Goal: Communication & Community: Answer question/provide support

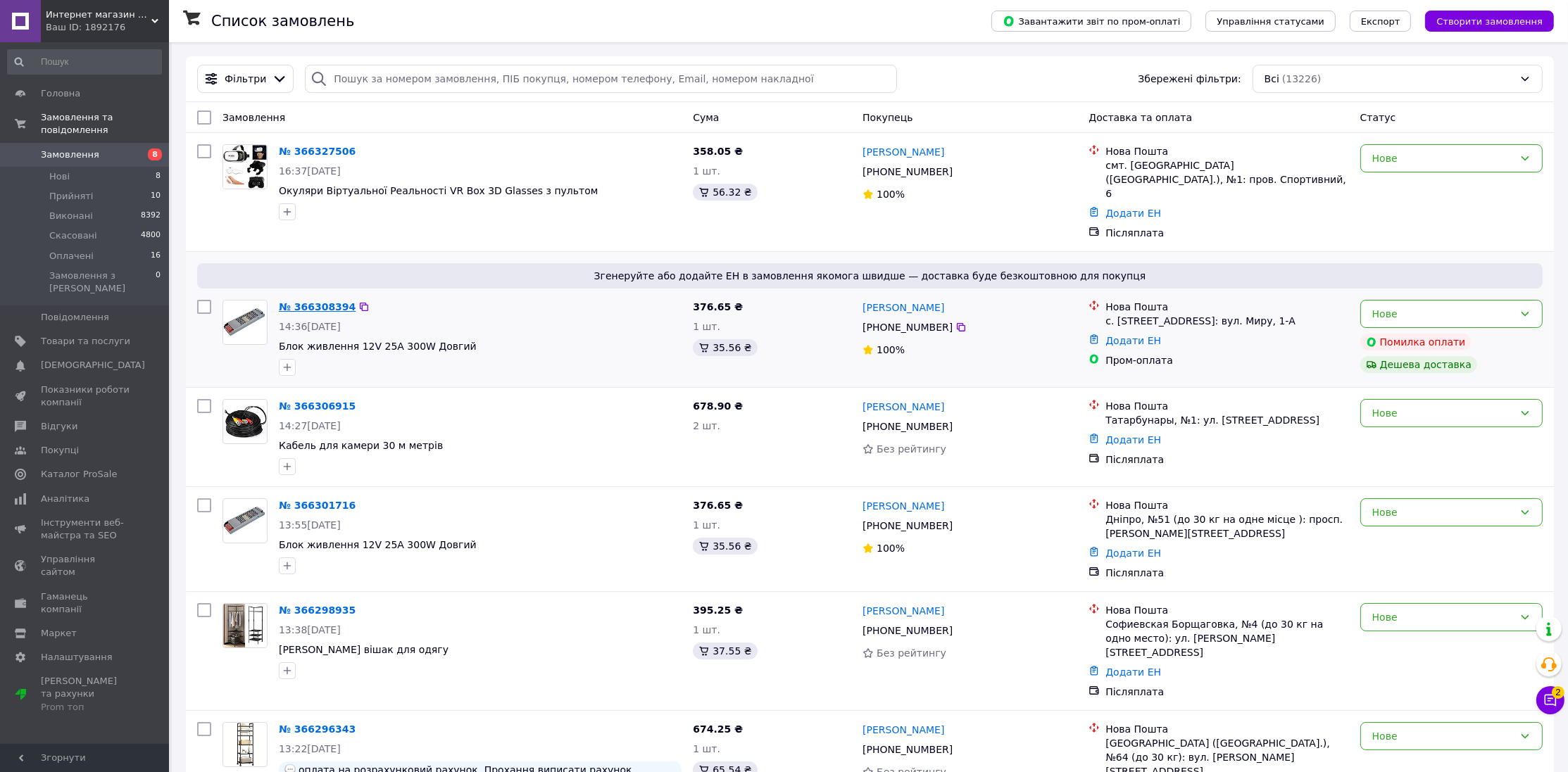
click at [309, 301] on link "№ 366308394" at bounding box center [317, 306] width 77 height 11
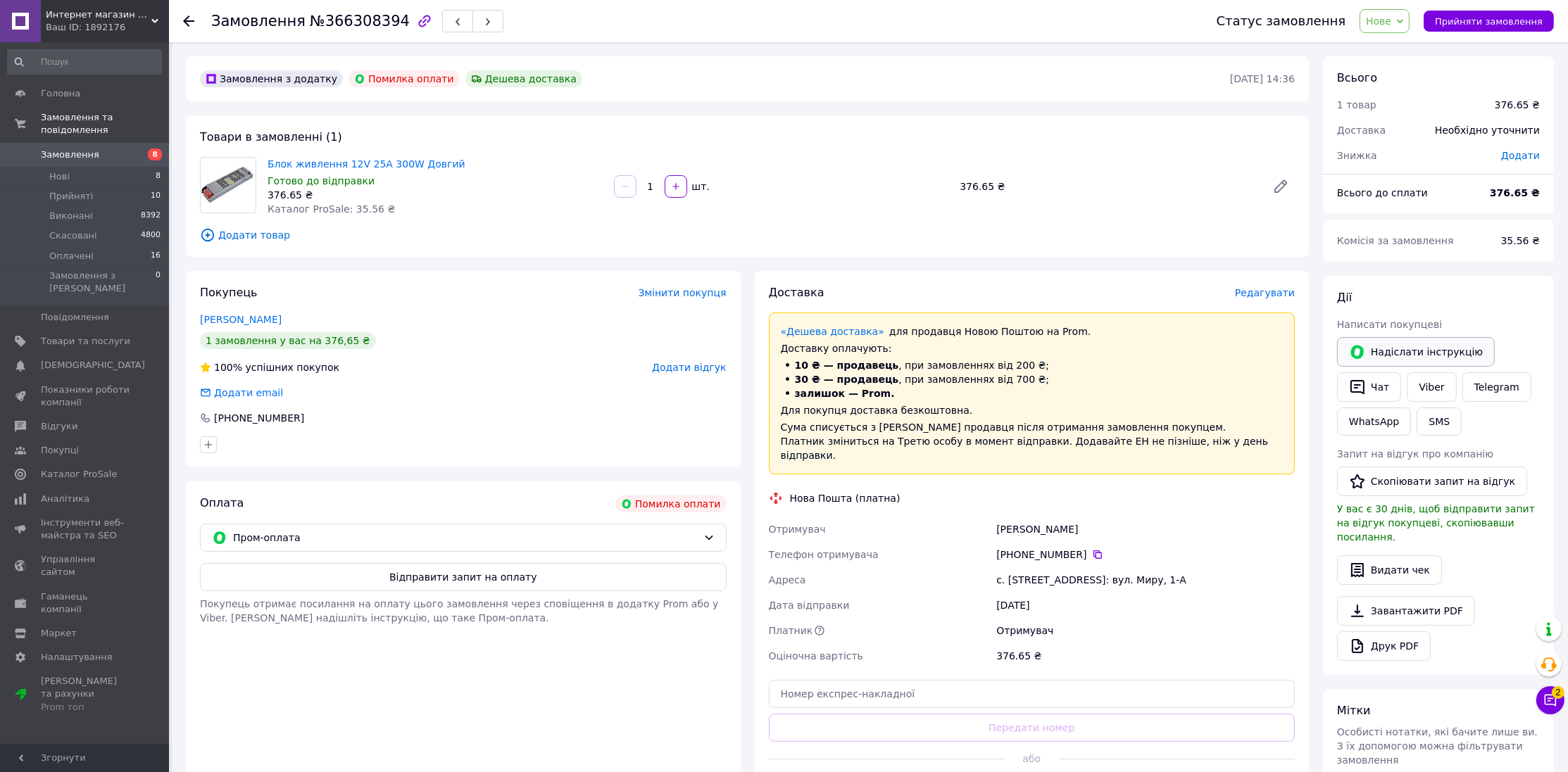
click at [1385, 350] on button "Надіслати інструкцію" at bounding box center [1415, 352] width 158 height 30
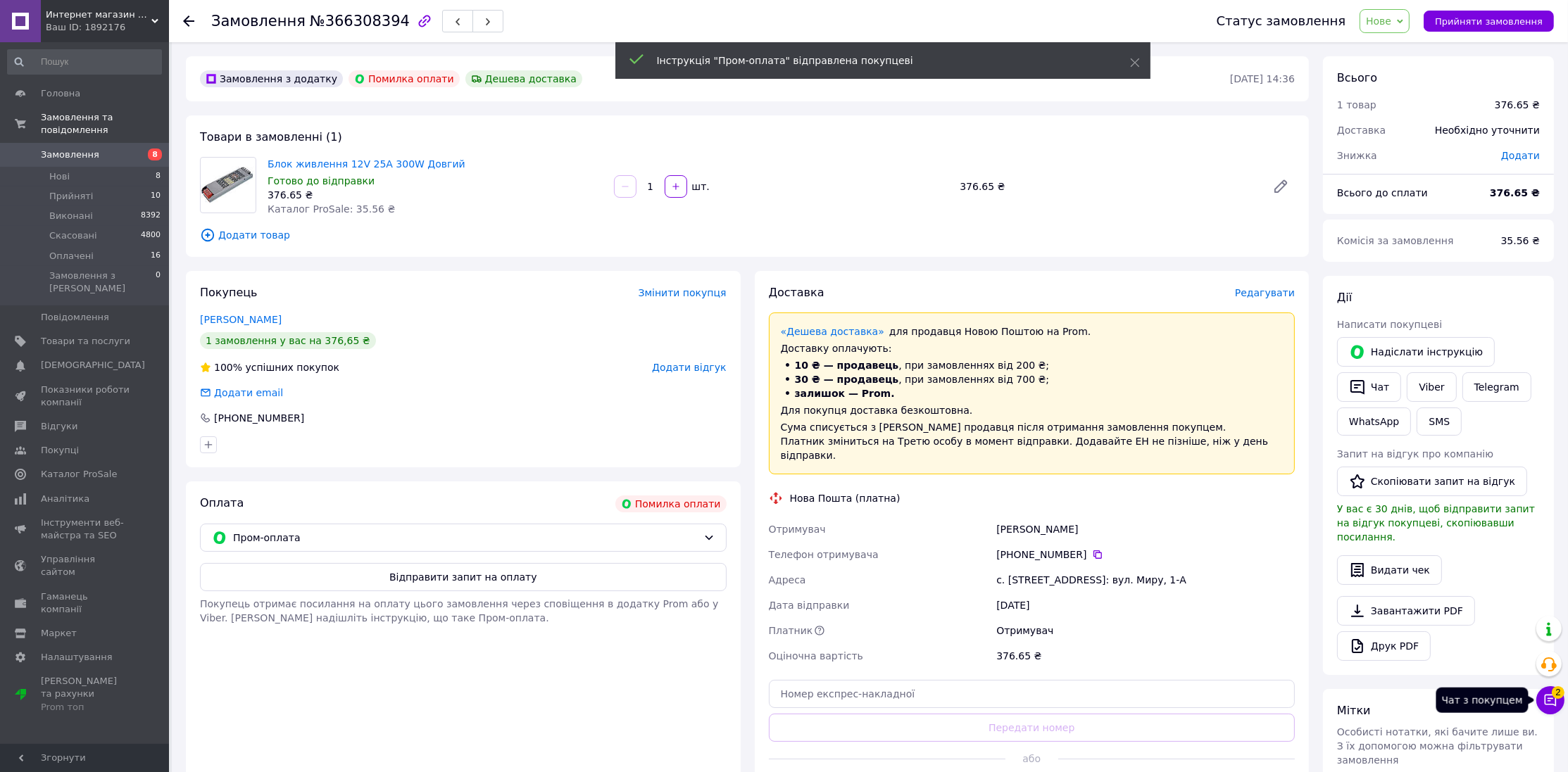
click at [1547, 693] on icon at bounding box center [1550, 701] width 14 height 14
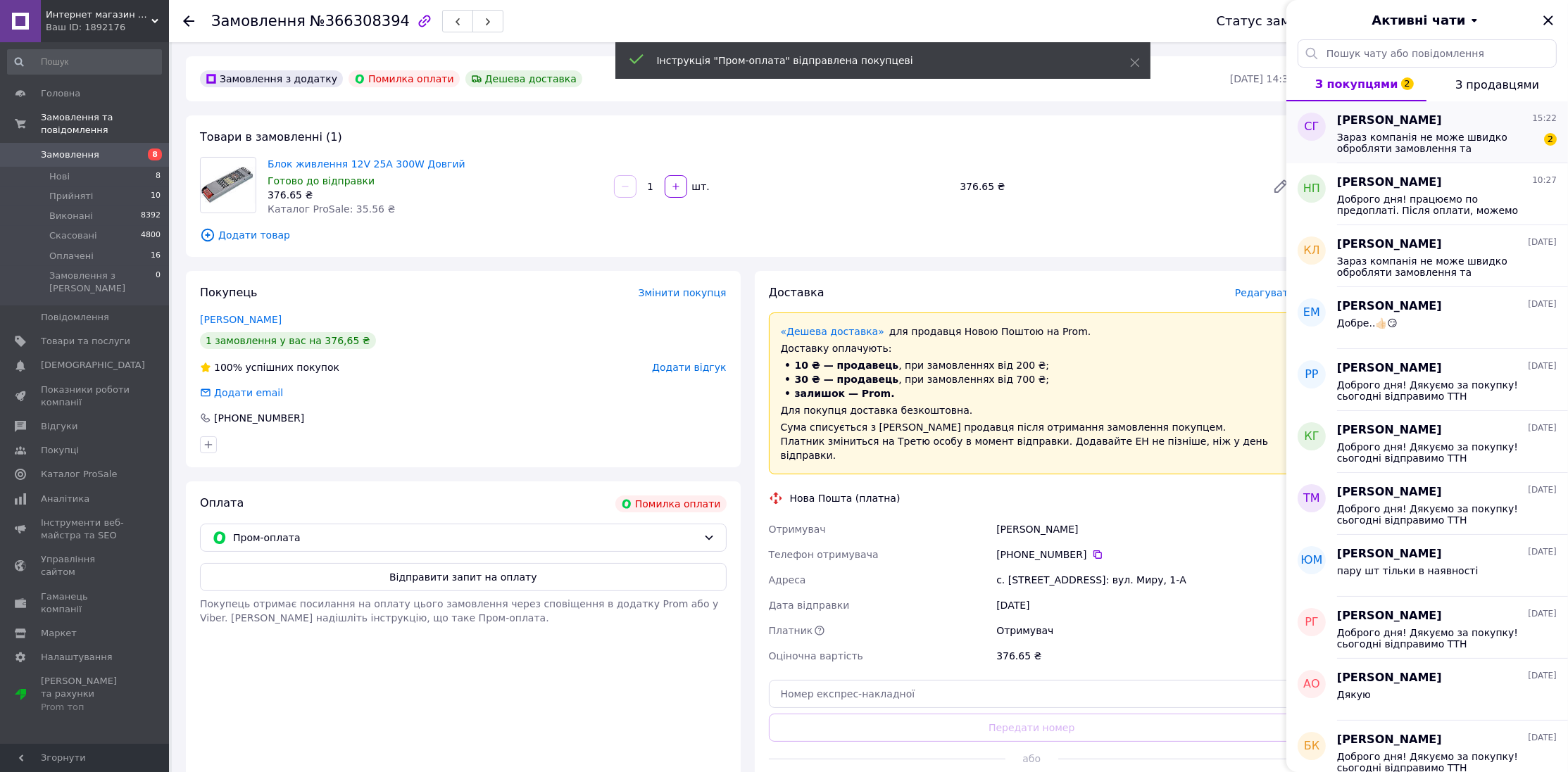
click at [1416, 132] on span "Зараз компанія не може швидко обробляти замовлення та повідомлення, оскільки за…" at bounding box center [1437, 143] width 200 height 23
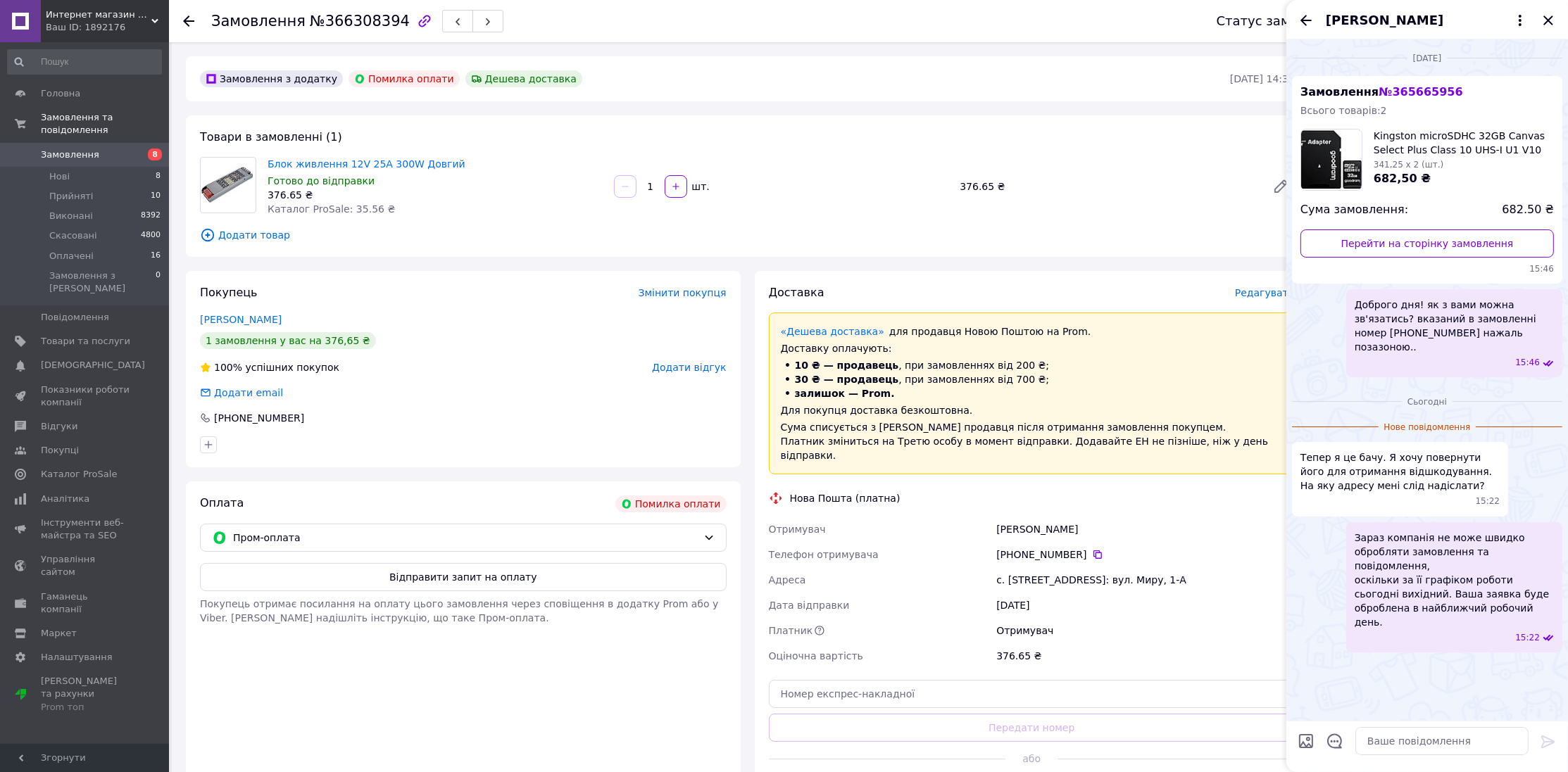
click at [1399, 92] on span "№ 365665956" at bounding box center [1420, 92] width 84 height 13
click at [1415, 753] on textarea at bounding box center [1442, 741] width 173 height 28
click at [1395, 740] on textarea at bounding box center [1442, 741] width 173 height 28
click at [1399, 89] on span "№ 365665956" at bounding box center [1420, 92] width 84 height 13
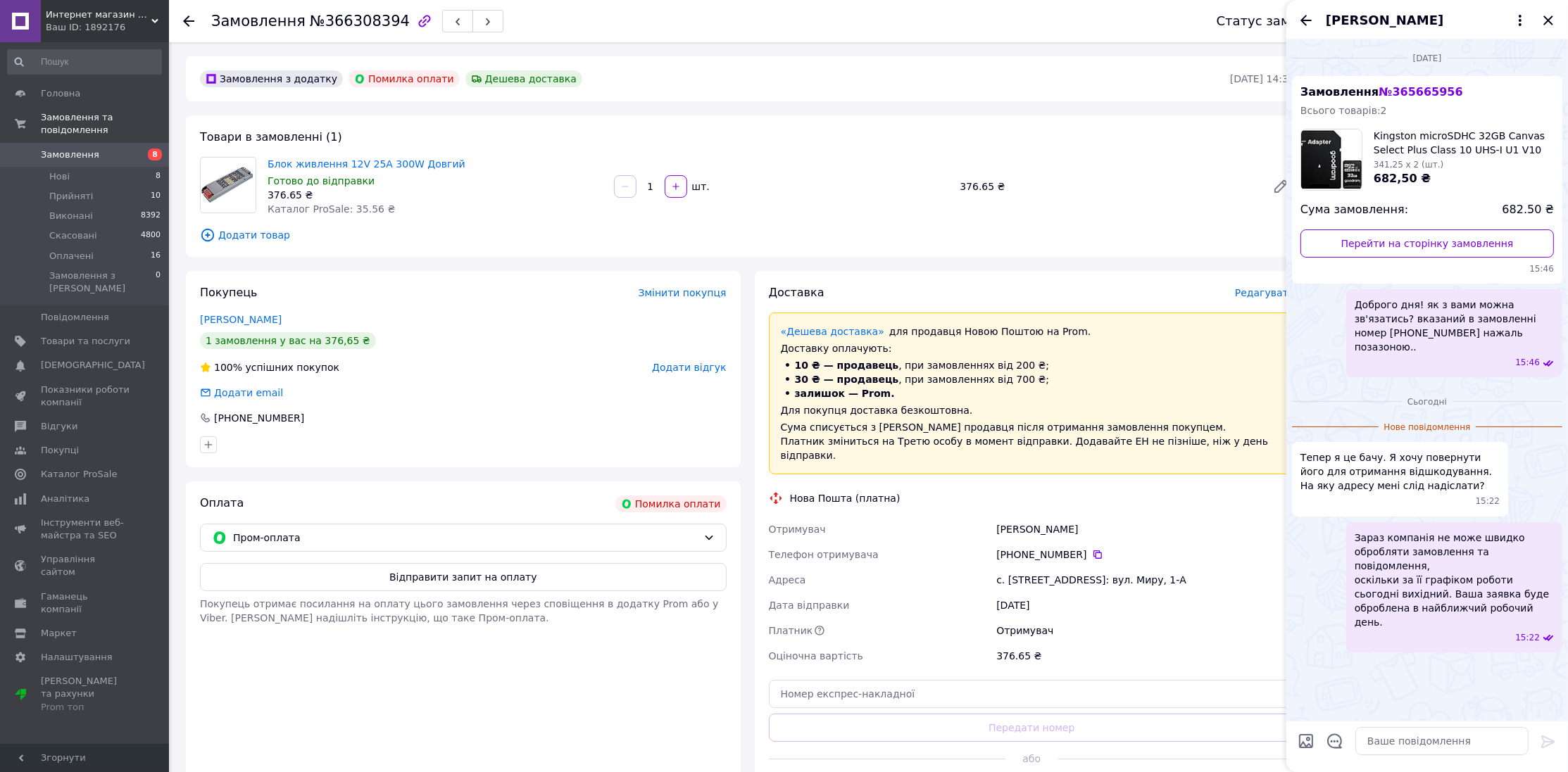
copy span "№ 365665956"
click at [88, 148] on span "Замовлення" at bounding box center [70, 154] width 58 height 12
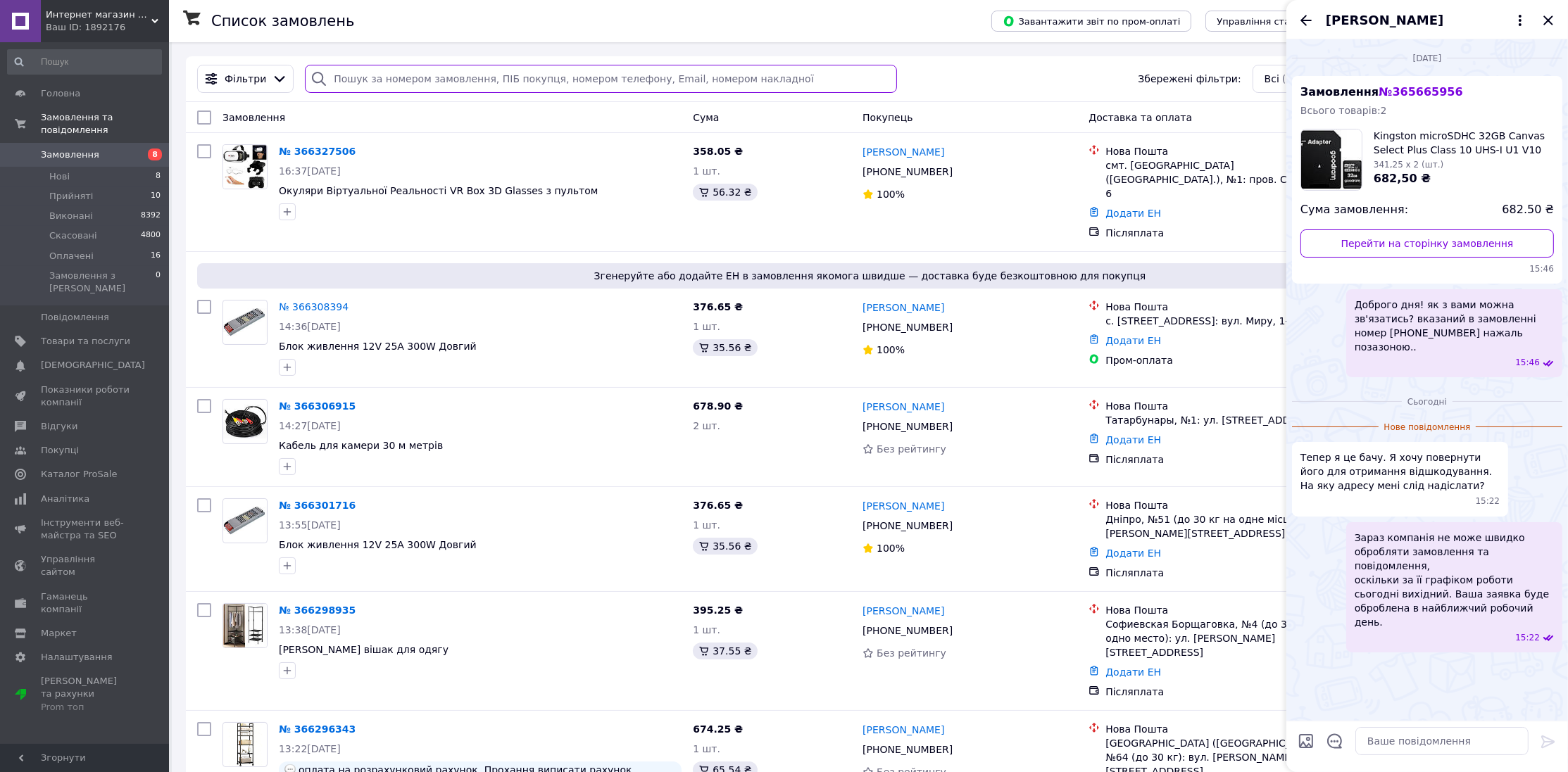
paste input "365665956"
click at [511, 82] on input "365665956" at bounding box center [600, 79] width 591 height 28
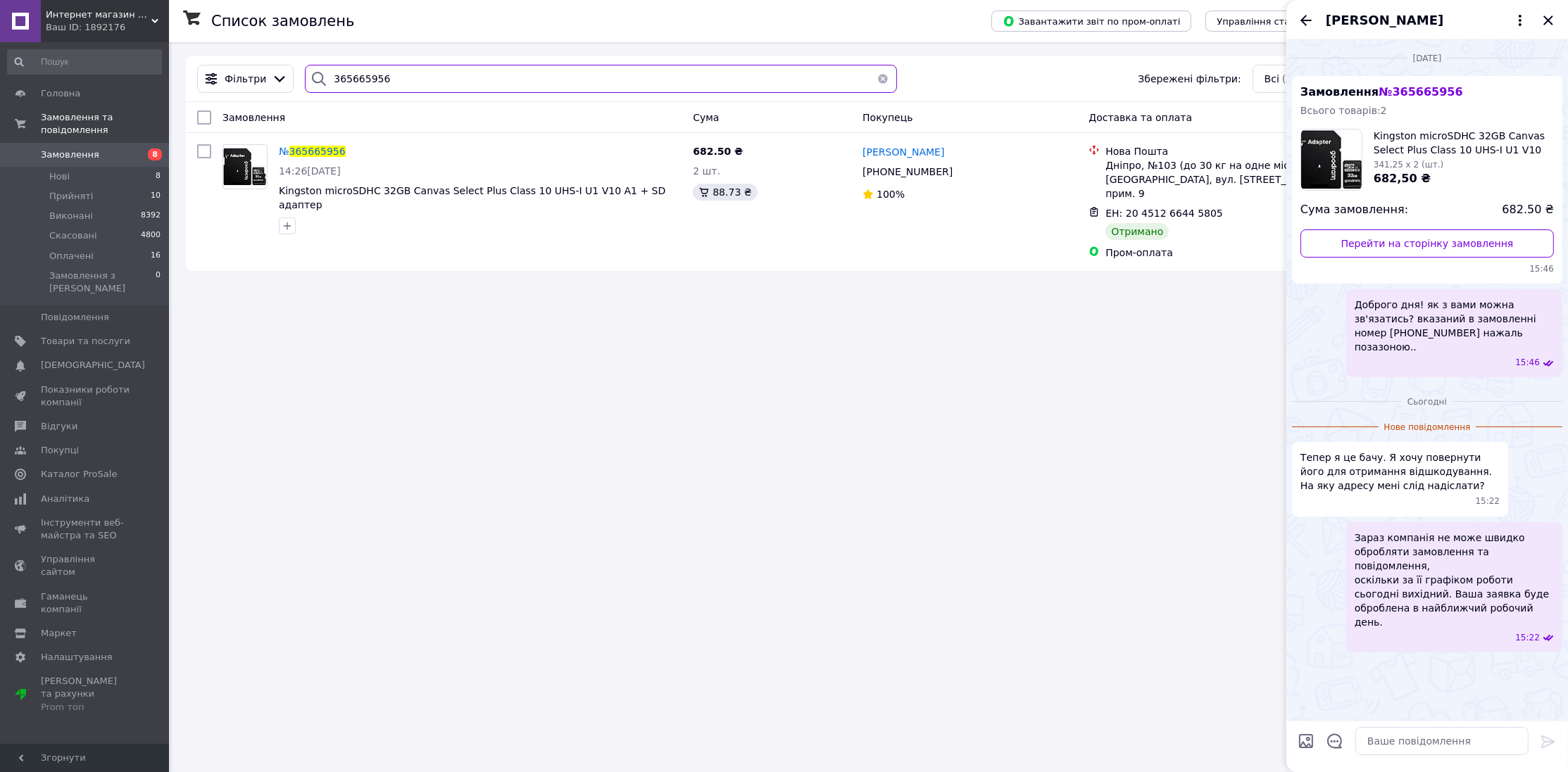
type input "365665956"
drag, startPoint x: 1394, startPoint y: 757, endPoint x: 1399, endPoint y: 749, distance: 9.4
click at [1399, 749] on div at bounding box center [1441, 741] width 184 height 40
click at [1399, 749] on textarea at bounding box center [1442, 741] width 173 height 28
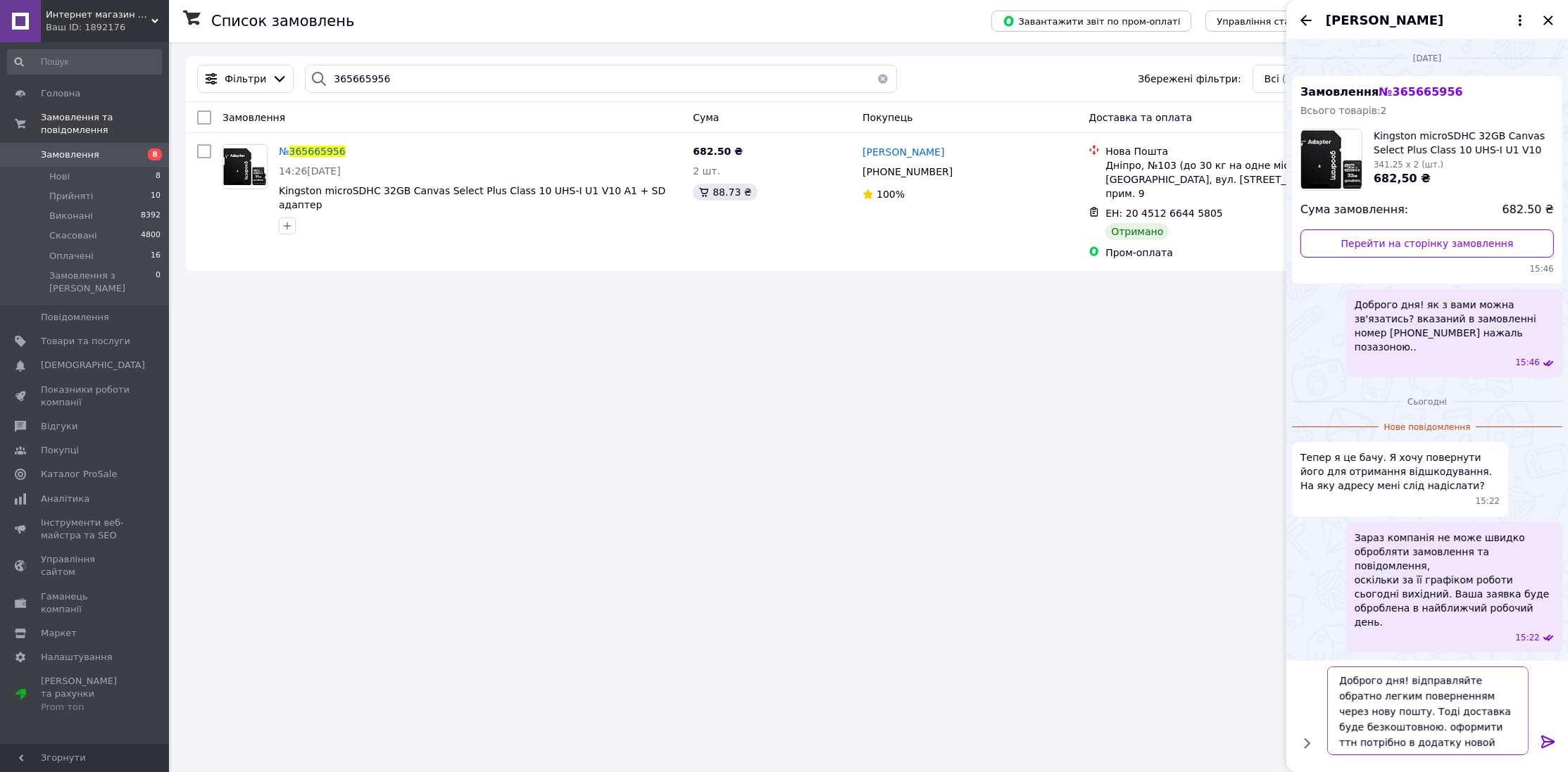
type textarea "Доброго дня! відправляйте обратно легким поверненням через нову пошту. Тоді дос…"
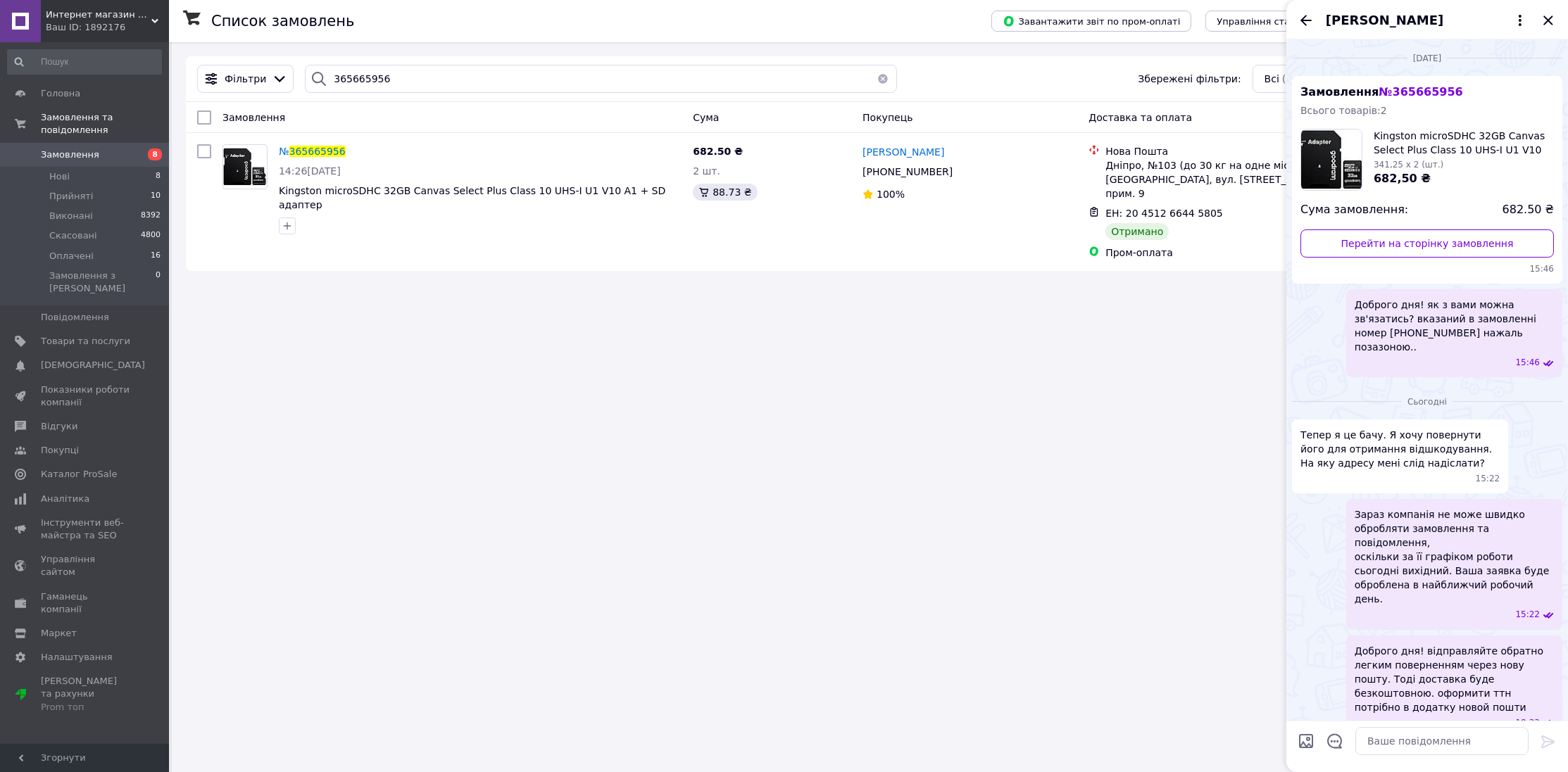
click at [88, 148] on span "Замовлення" at bounding box center [70, 154] width 58 height 12
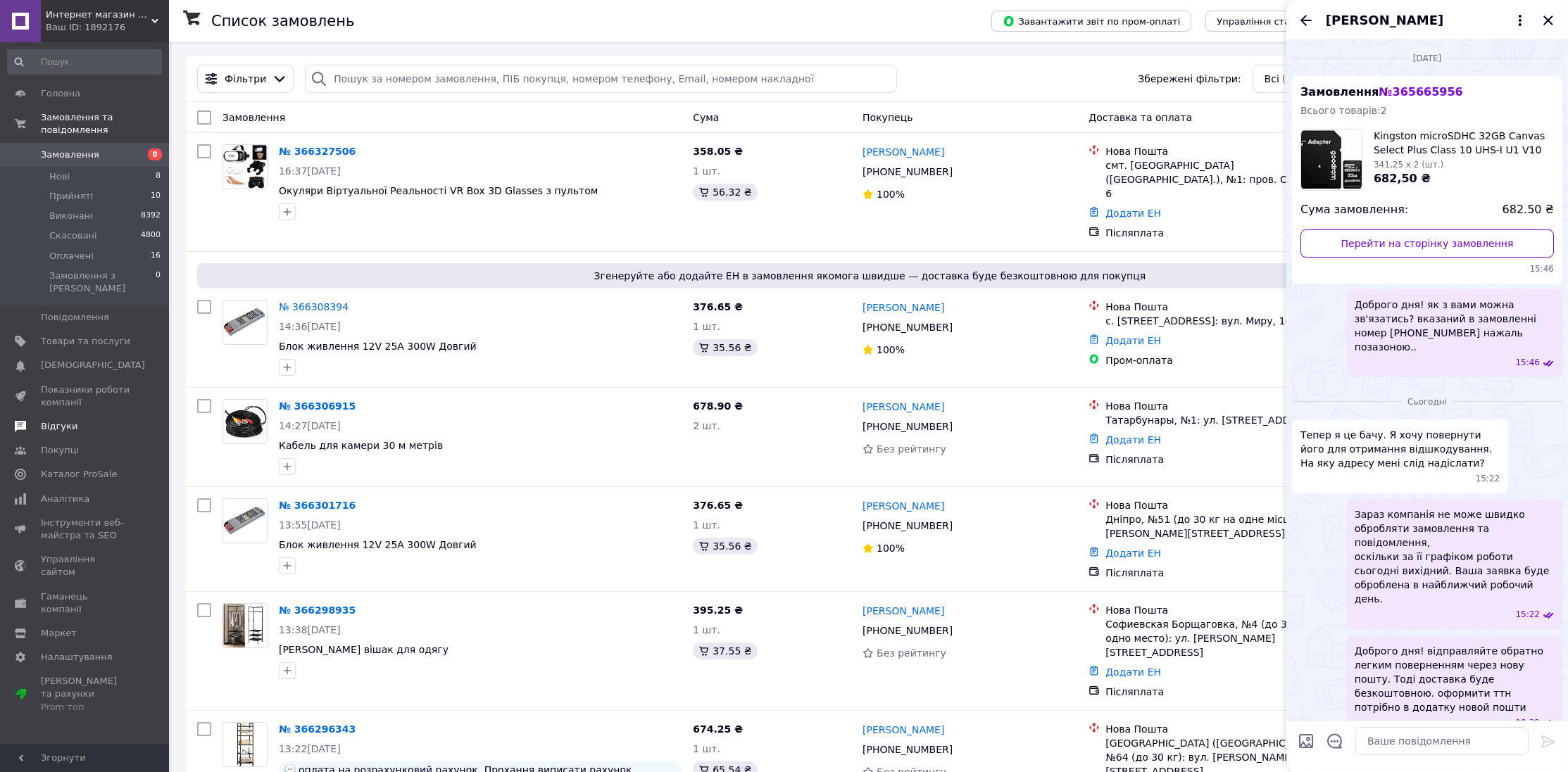
click at [78, 420] on span "Відгуки" at bounding box center [85, 426] width 89 height 12
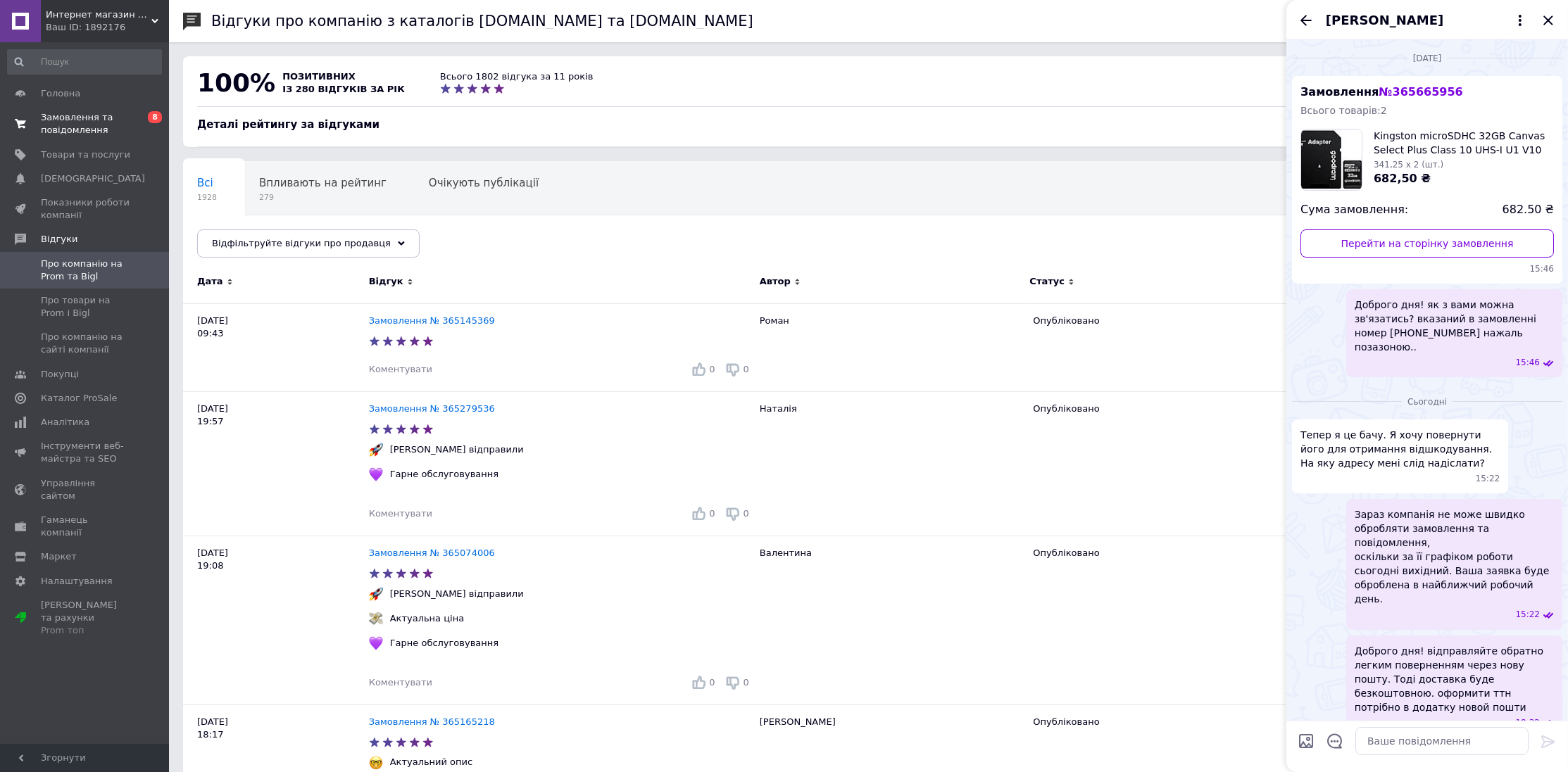
click at [104, 119] on span "Замовлення та повідомлення" at bounding box center [85, 124] width 89 height 26
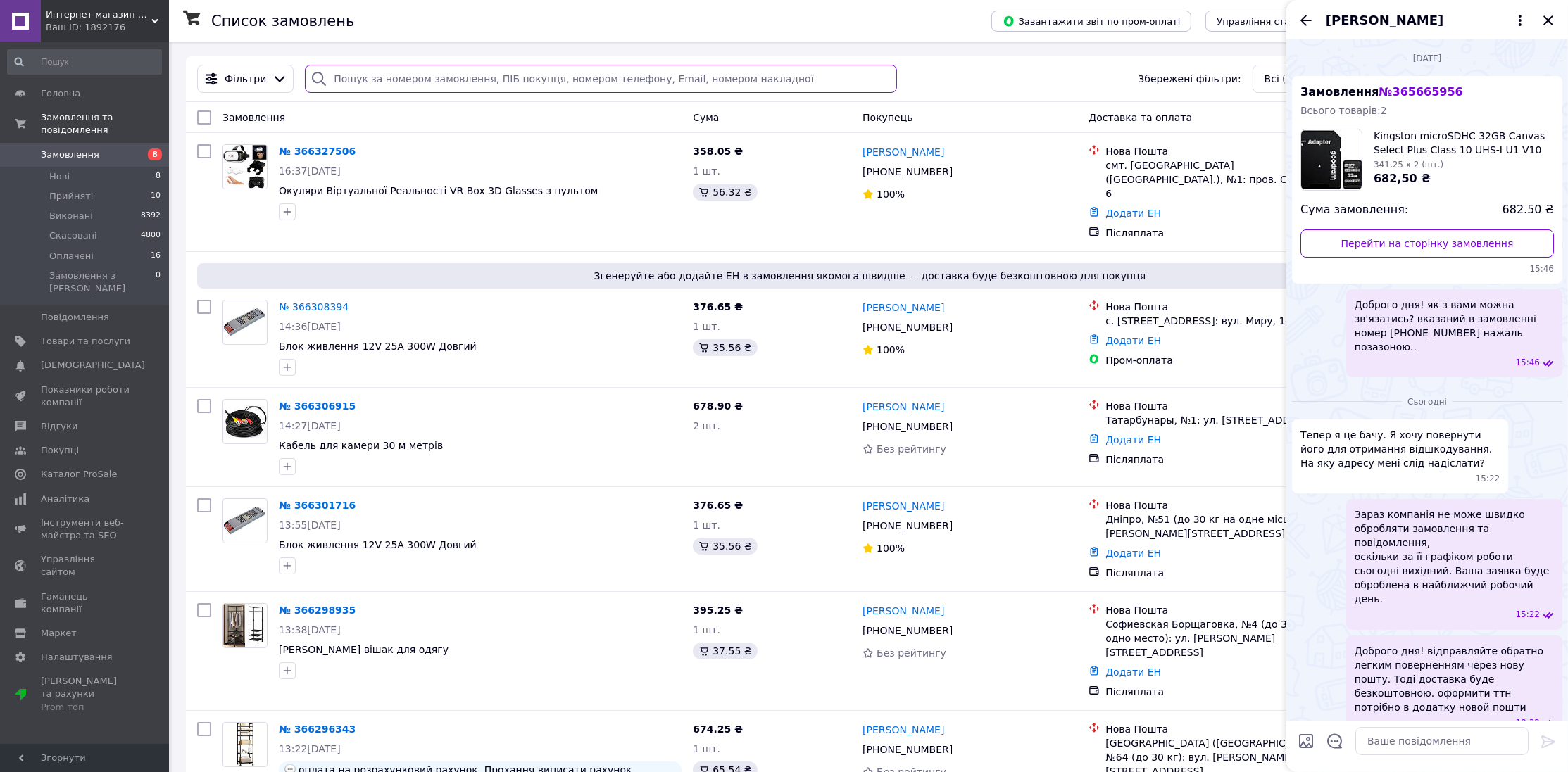
click at [458, 79] on input "search" at bounding box center [600, 79] width 591 height 28
paste input "365137003"
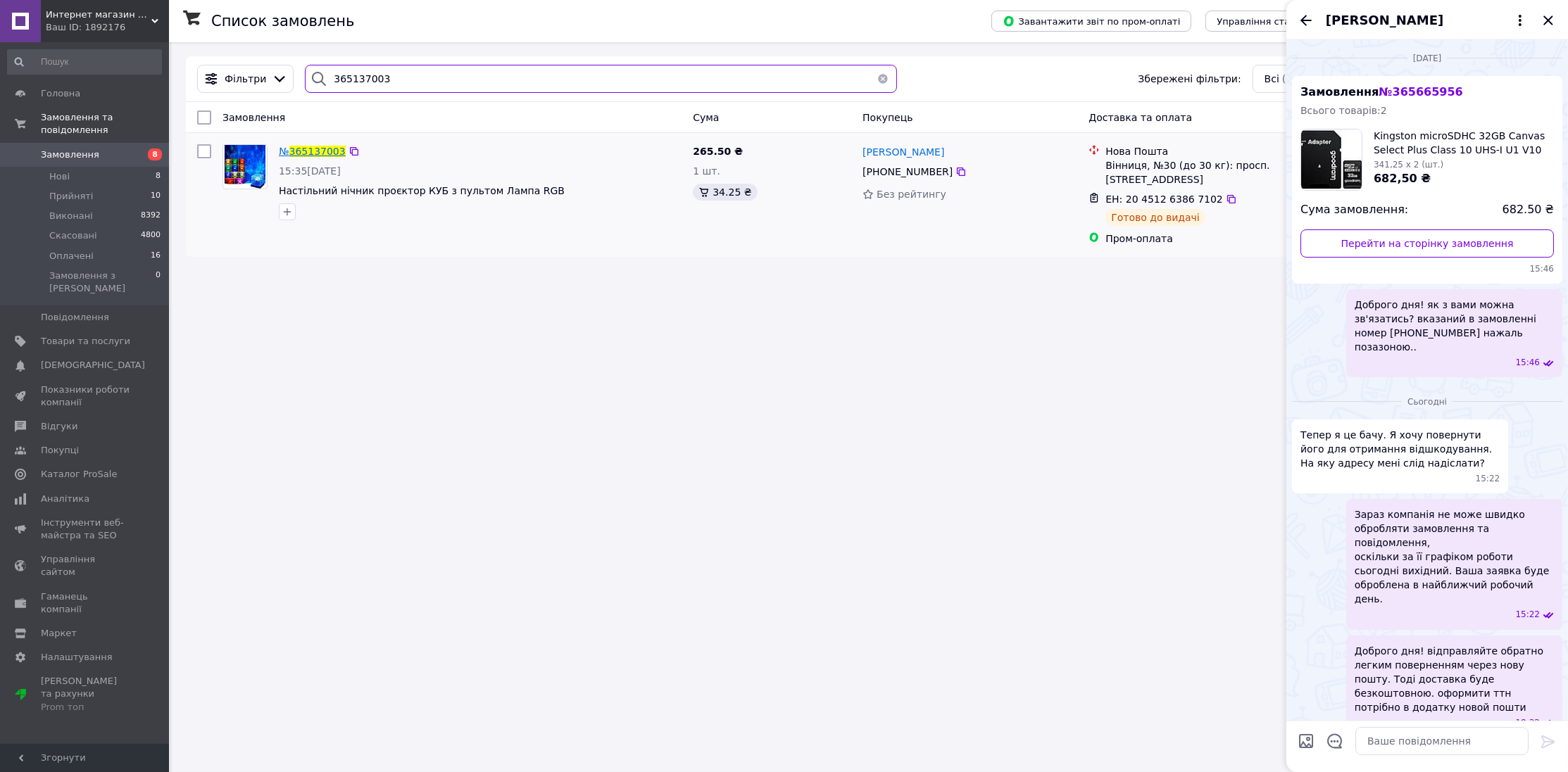
type input "365137003"
click at [307, 157] on span "365137003" at bounding box center [318, 151] width 56 height 11
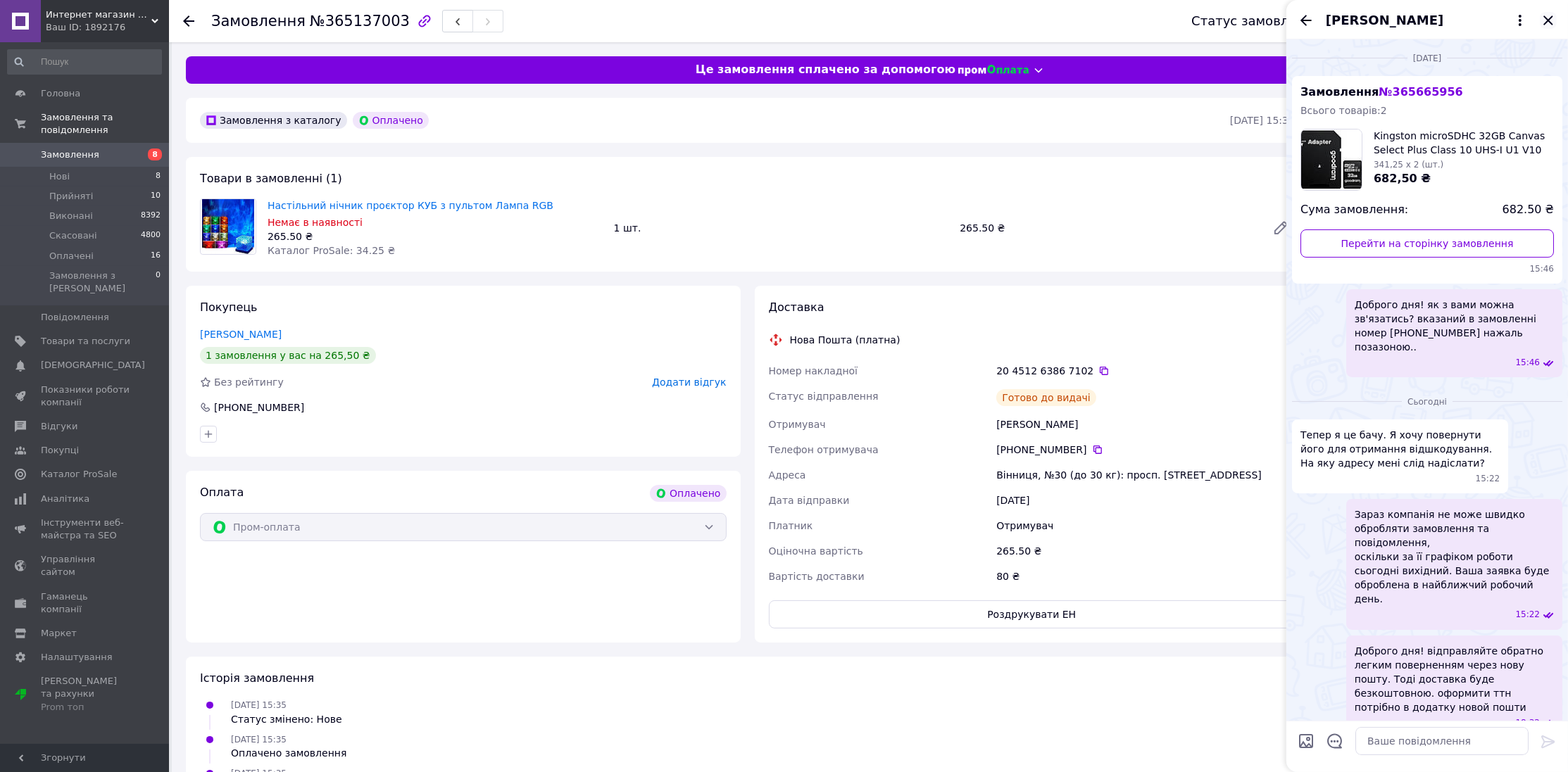
click at [1549, 18] on icon "Закрити" at bounding box center [1548, 20] width 17 height 17
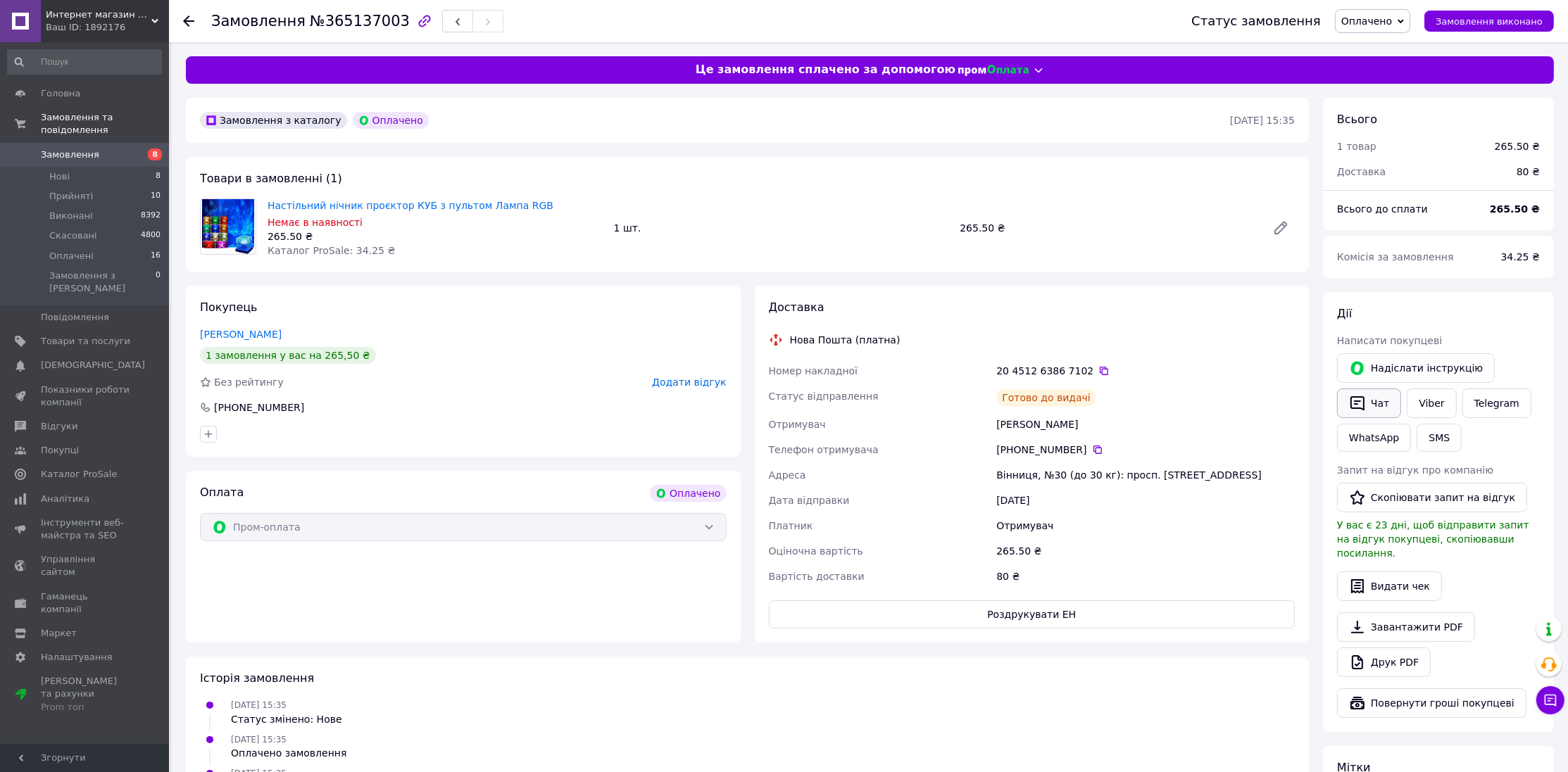
click at [1384, 393] on button "Чат" at bounding box center [1369, 403] width 64 height 30
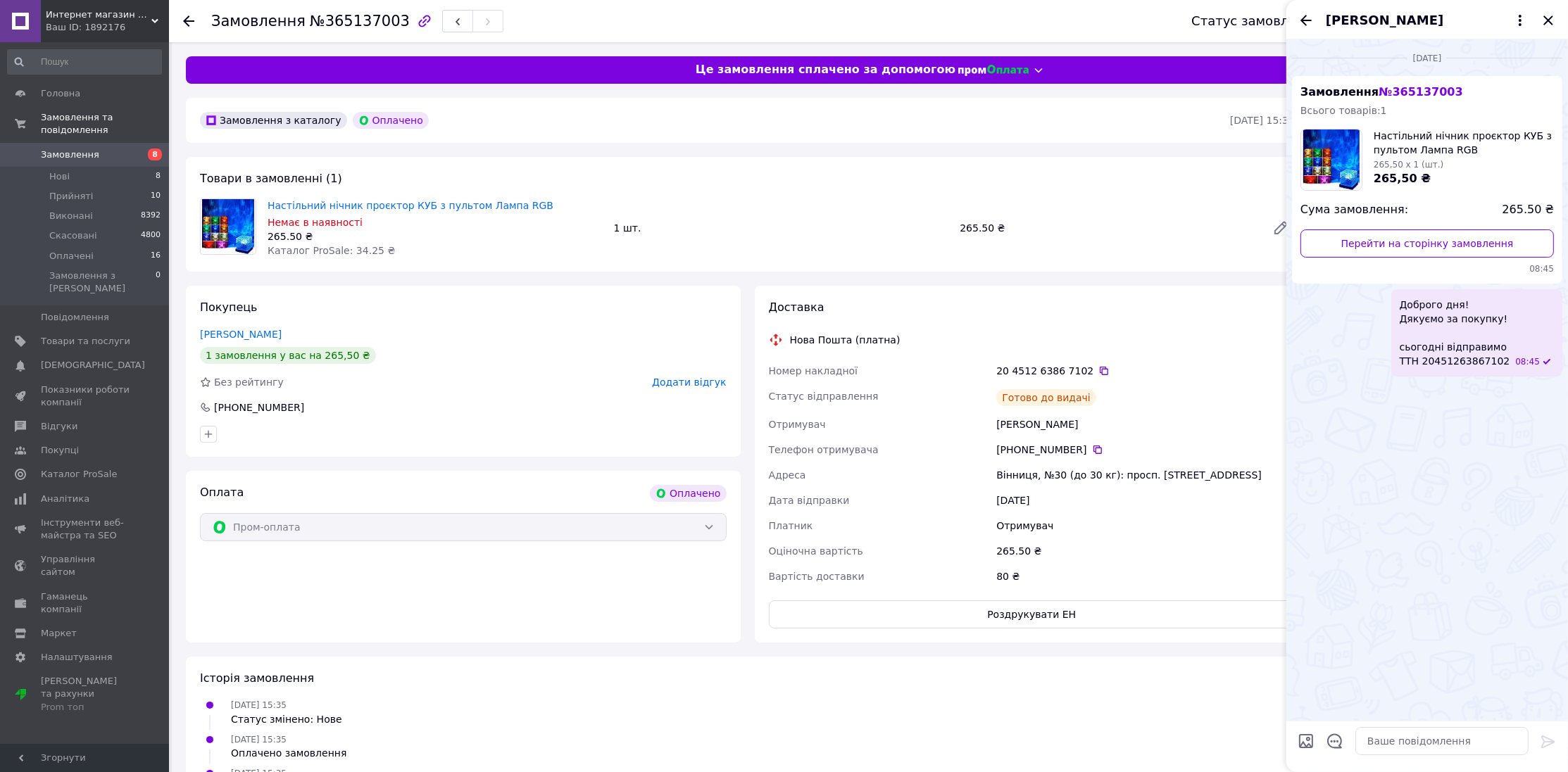
drag, startPoint x: 1384, startPoint y: 726, endPoint x: 1389, endPoint y: 742, distance: 16.8
click at [1389, 742] on div at bounding box center [1441, 741] width 184 height 40
click at [1389, 742] on textarea at bounding box center [1442, 741] width 173 height 28
type textarea "Доброго дня! будете забирати замовлення? воно вже давно у відділенні новой пошти"
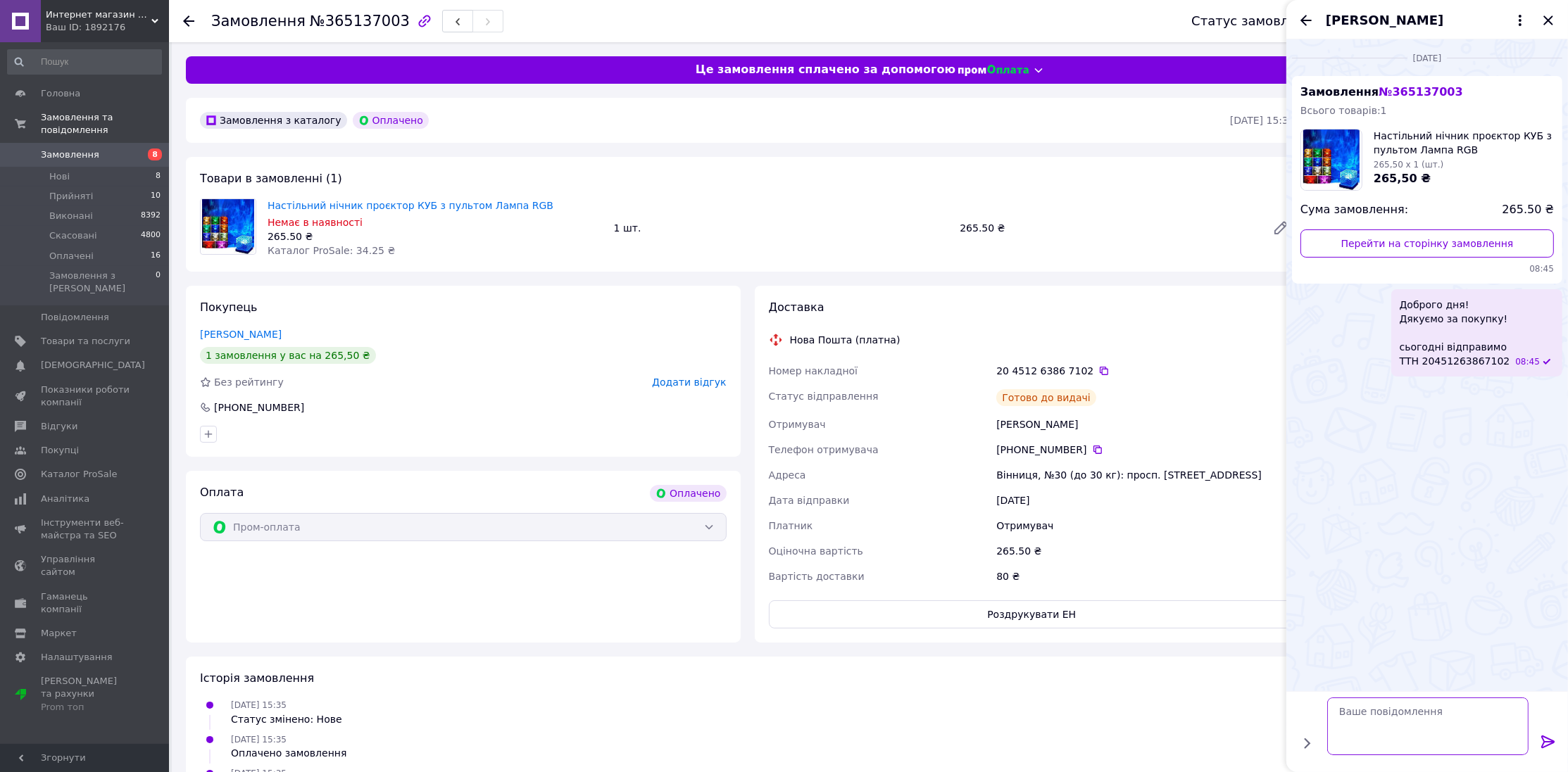
scroll to position [0, 0]
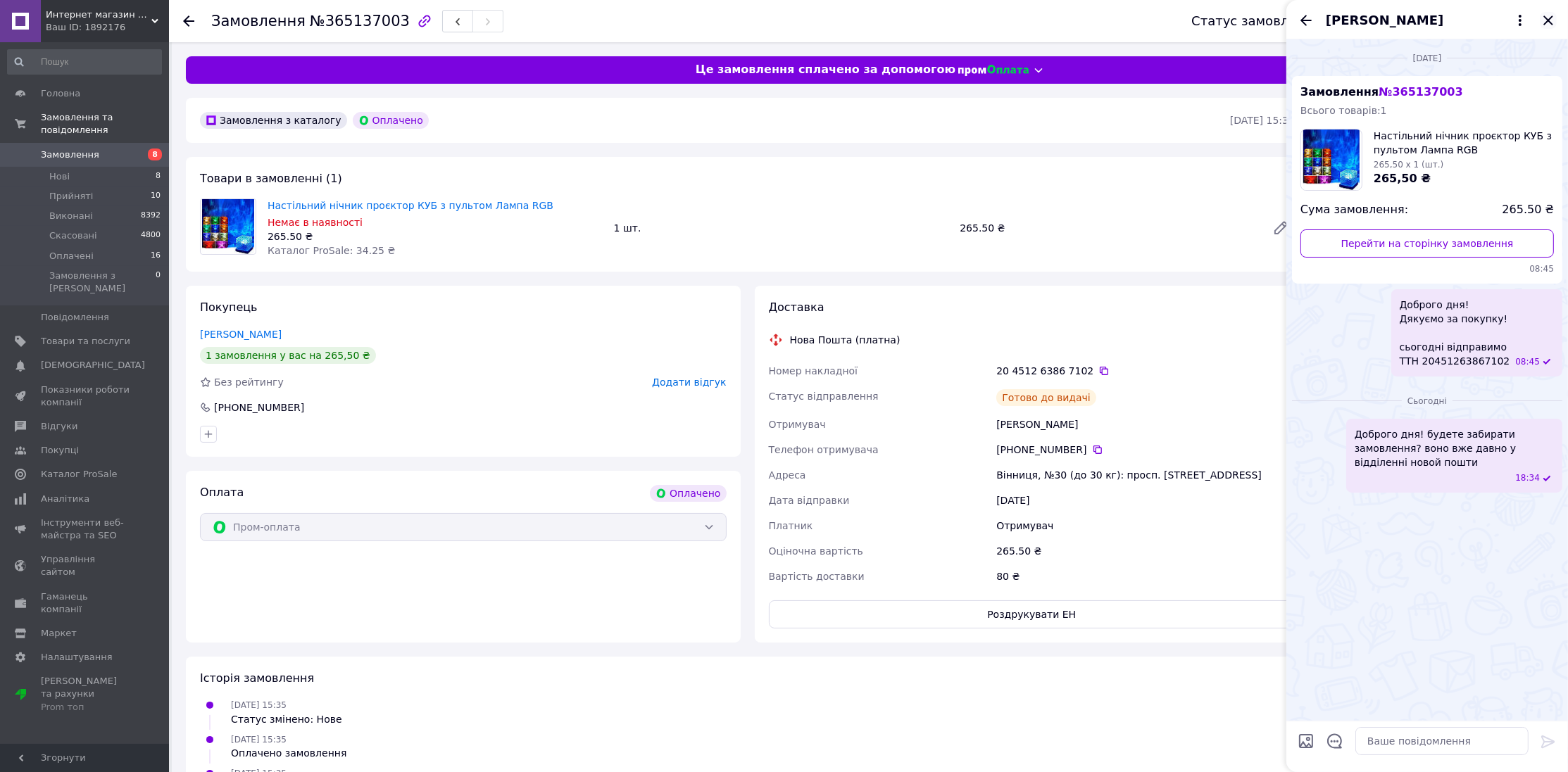
click at [1549, 21] on icon "Закрити" at bounding box center [1548, 20] width 9 height 9
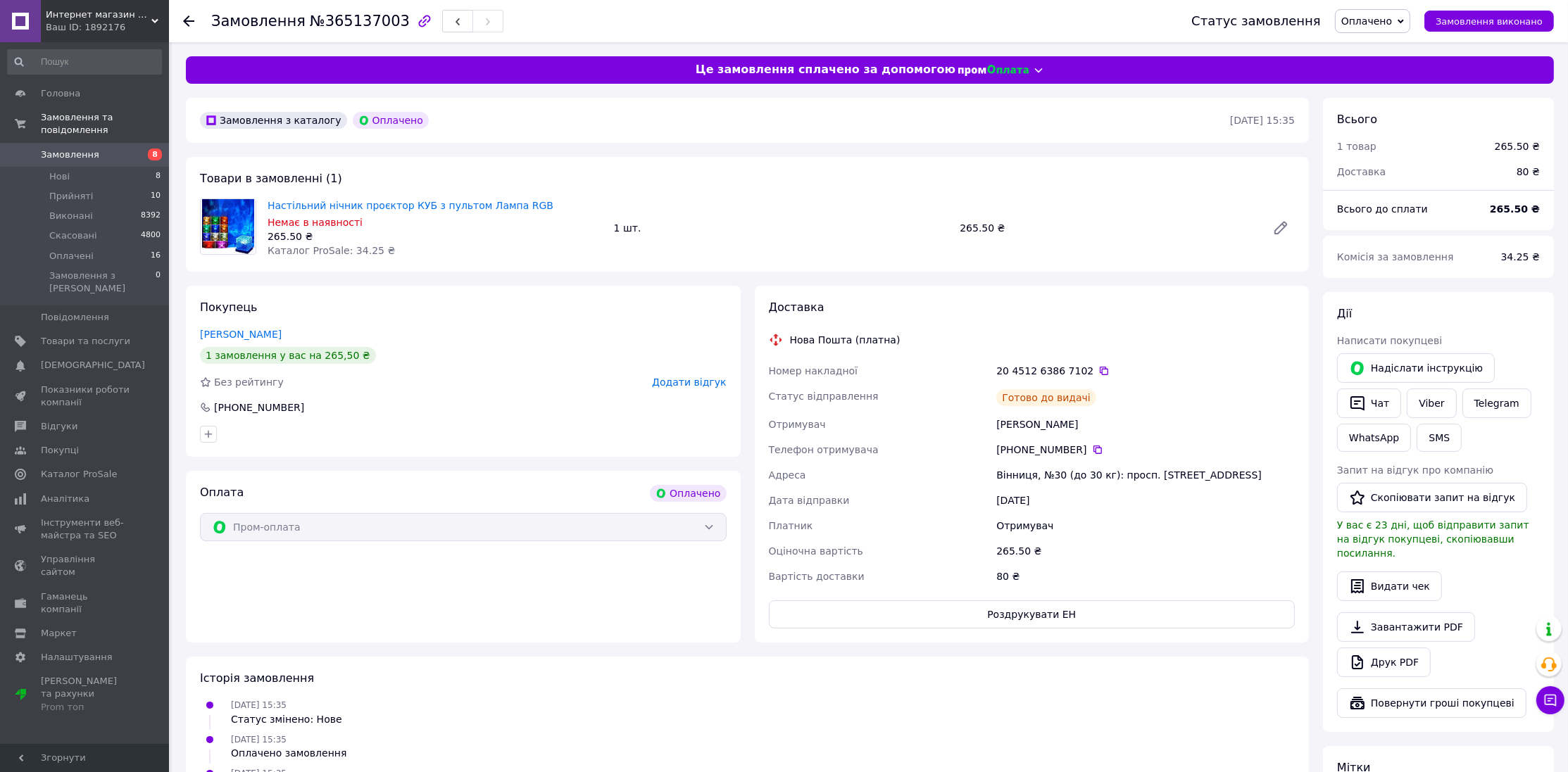
click at [106, 148] on span "Замовлення" at bounding box center [85, 154] width 89 height 12
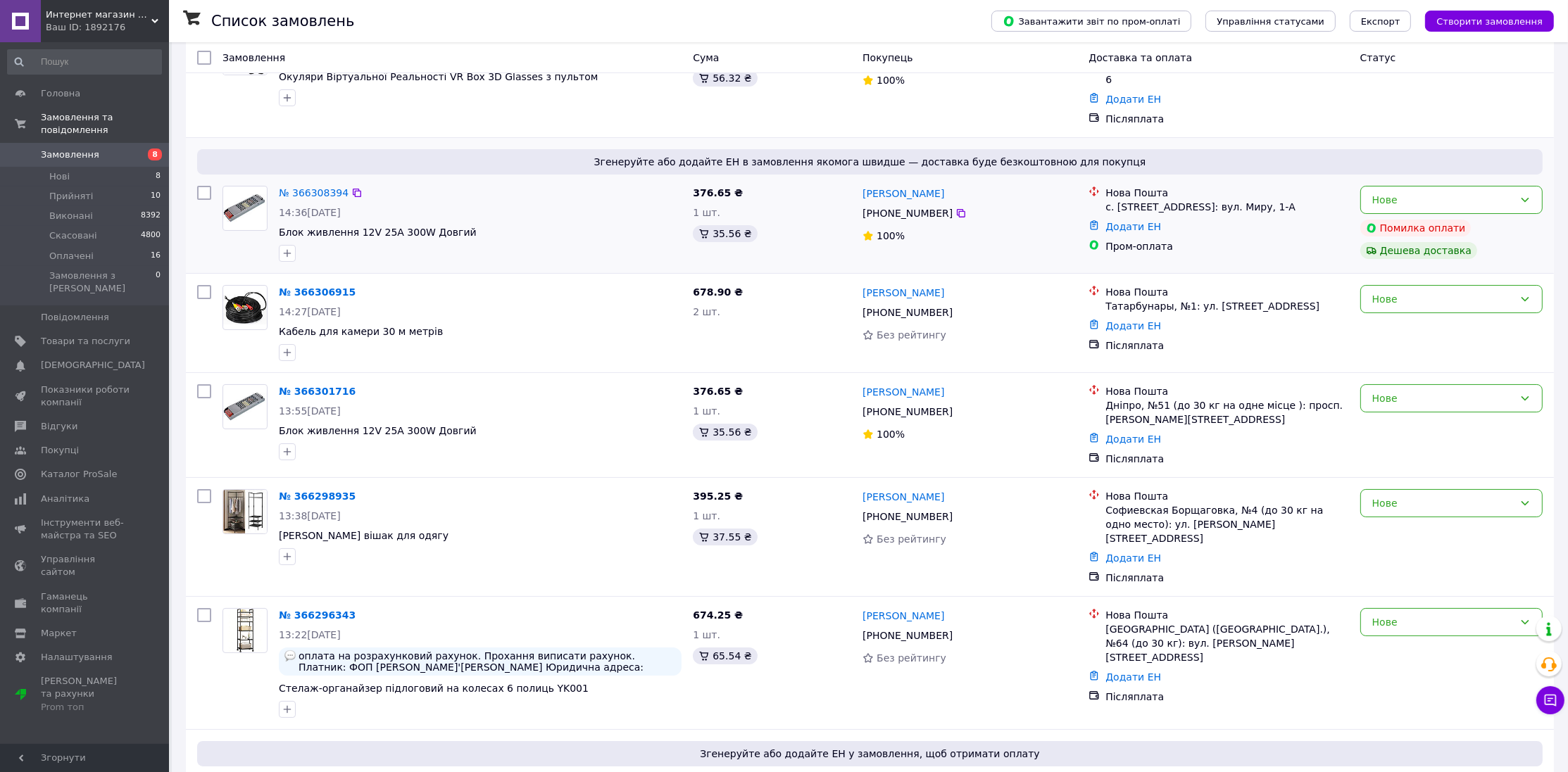
scroll to position [152, 0]
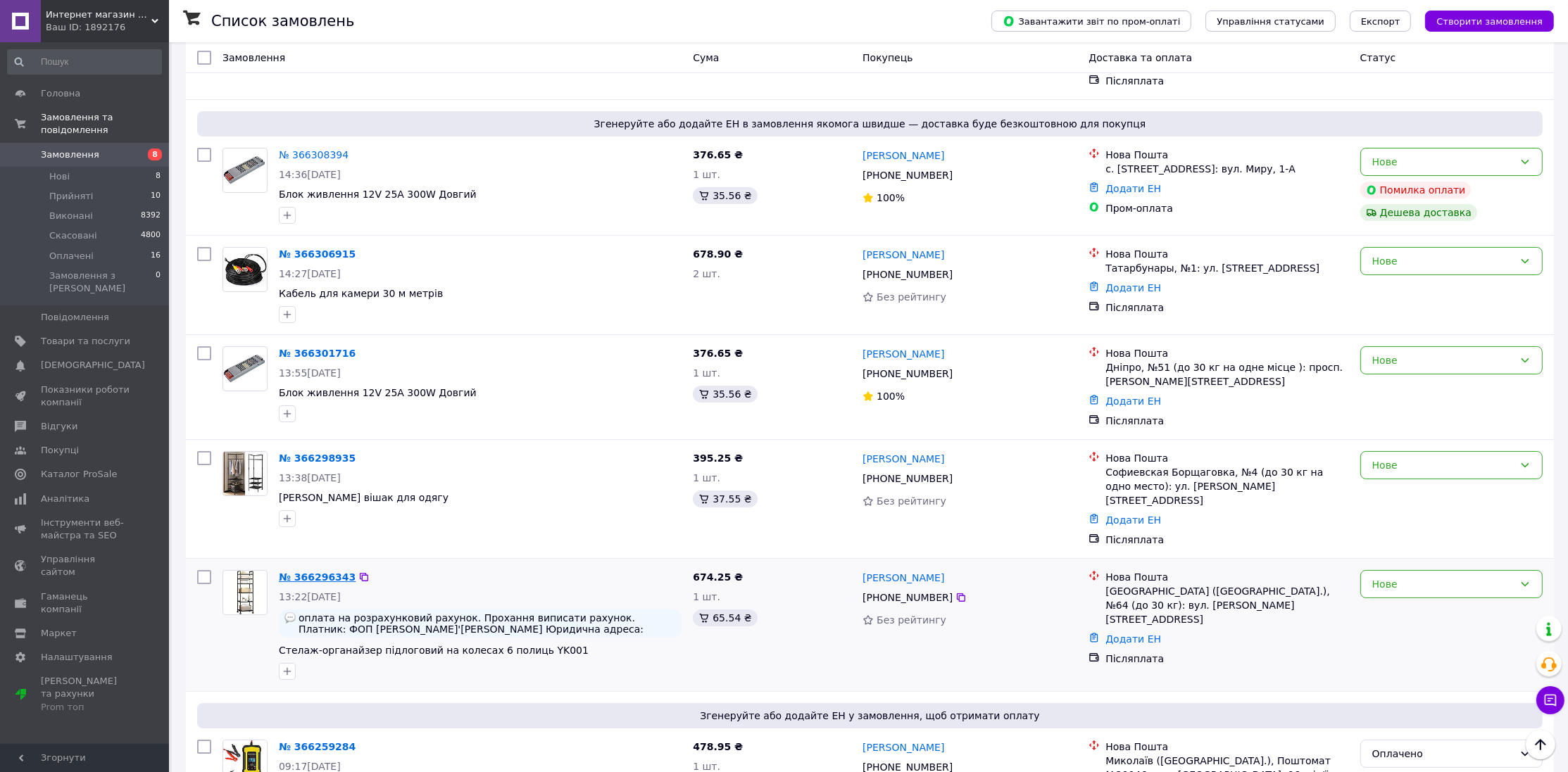
click at [326, 572] on link "№ 366296343" at bounding box center [317, 577] width 77 height 11
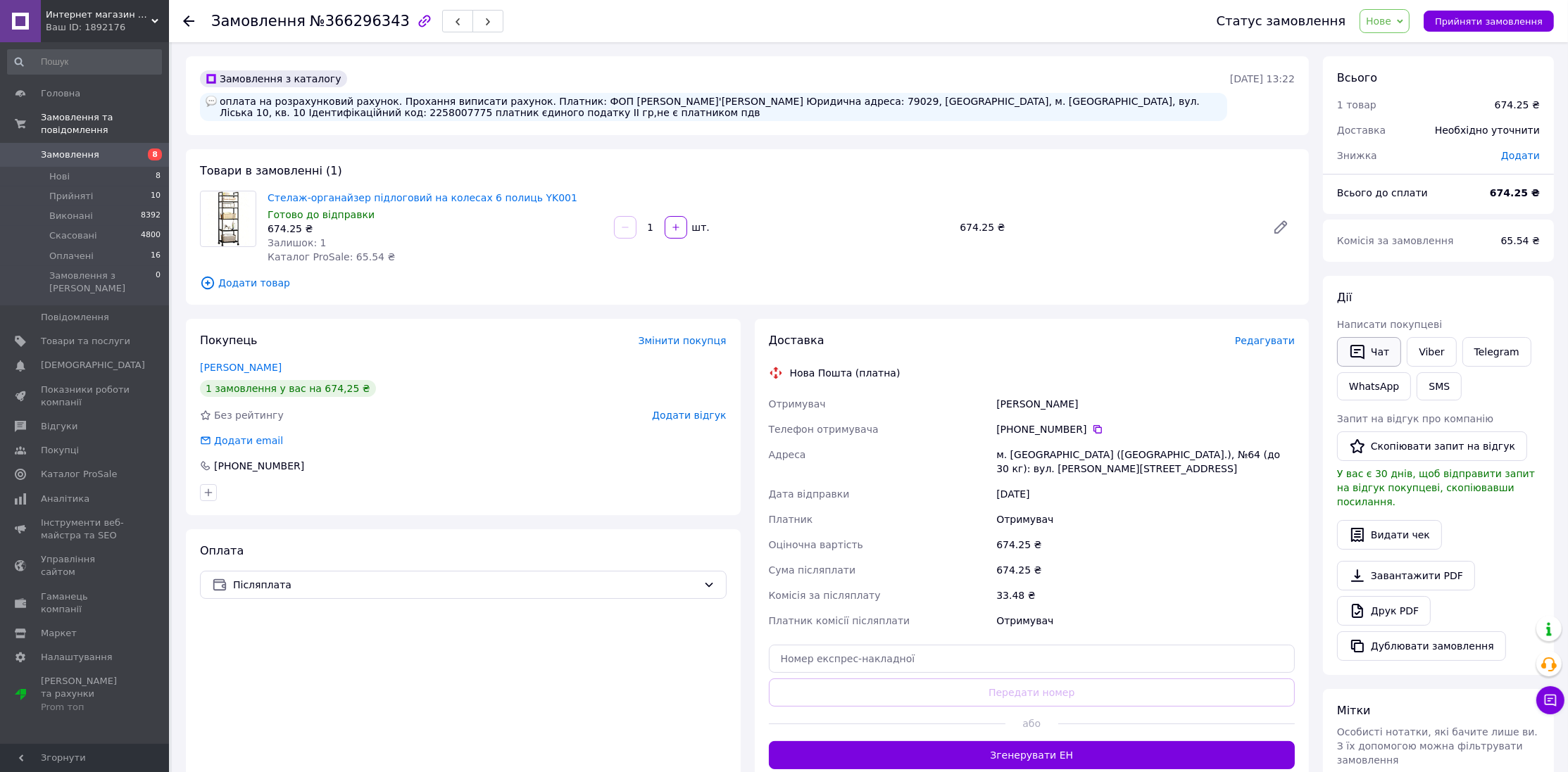
click at [1374, 357] on button "Чат" at bounding box center [1369, 352] width 64 height 30
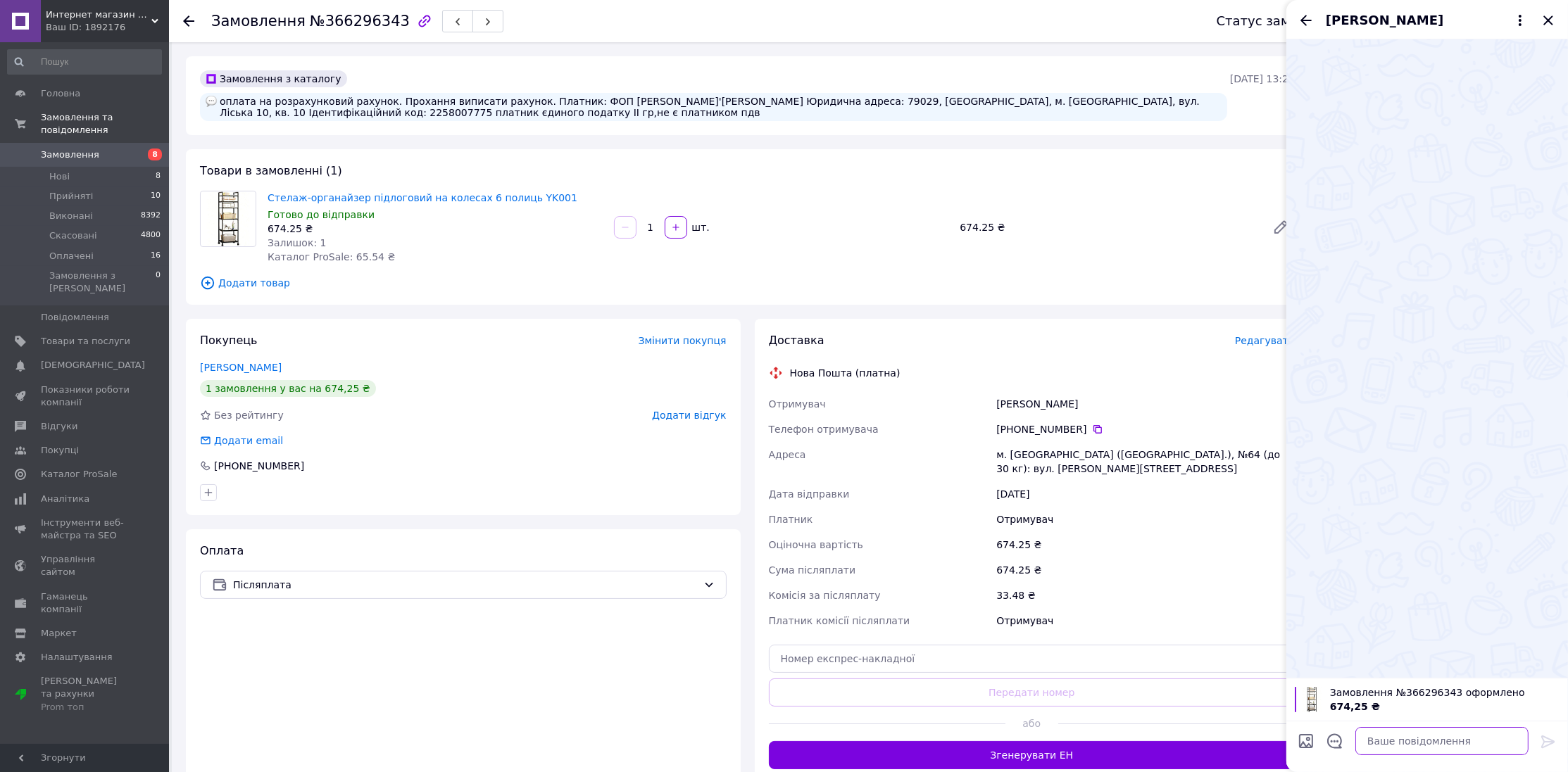
click at [1380, 744] on textarea at bounding box center [1442, 741] width 173 height 28
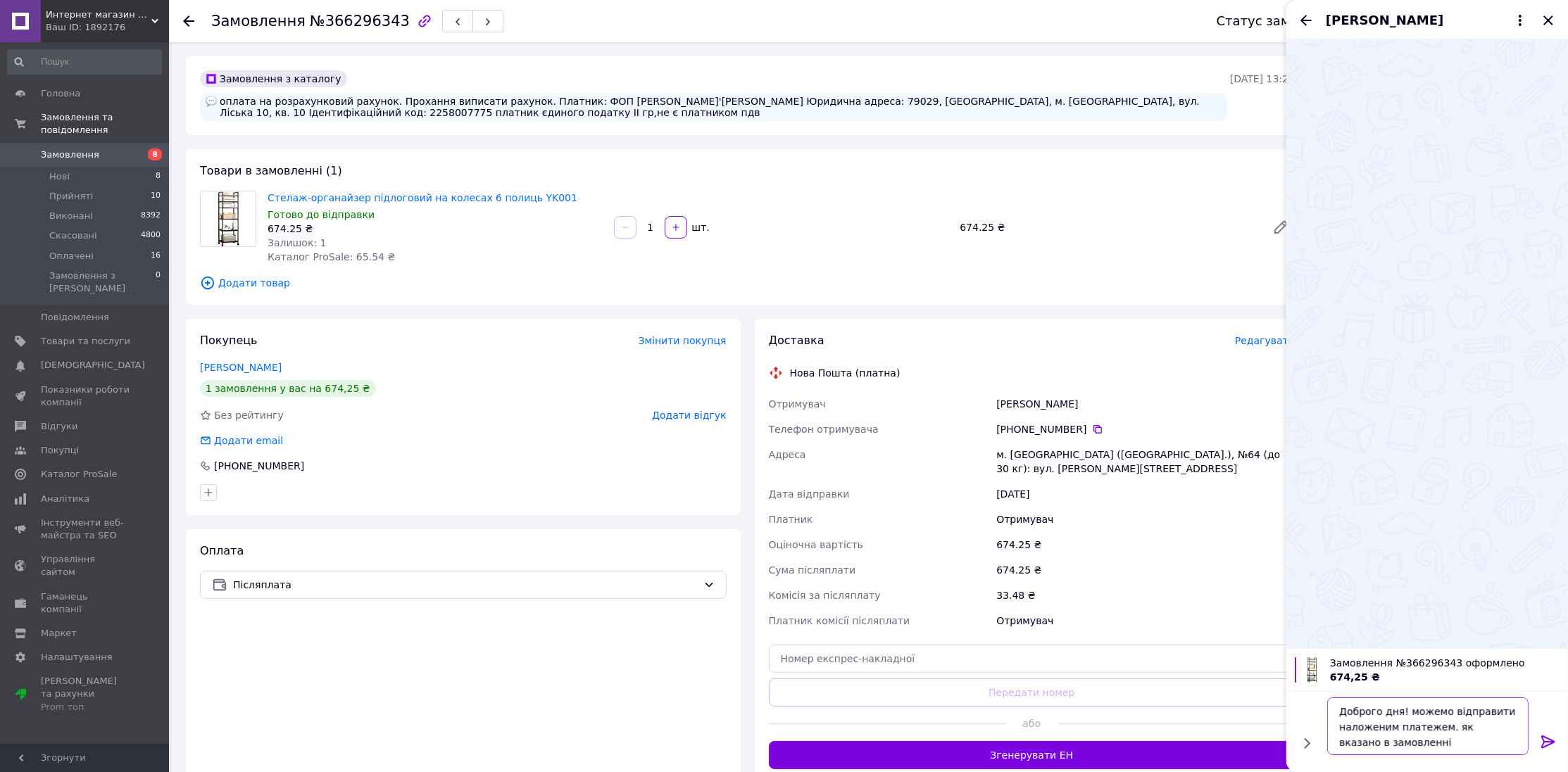
type textarea "Доброго дня! можемо відправити наложеним платежем. як вказано в замовленні."
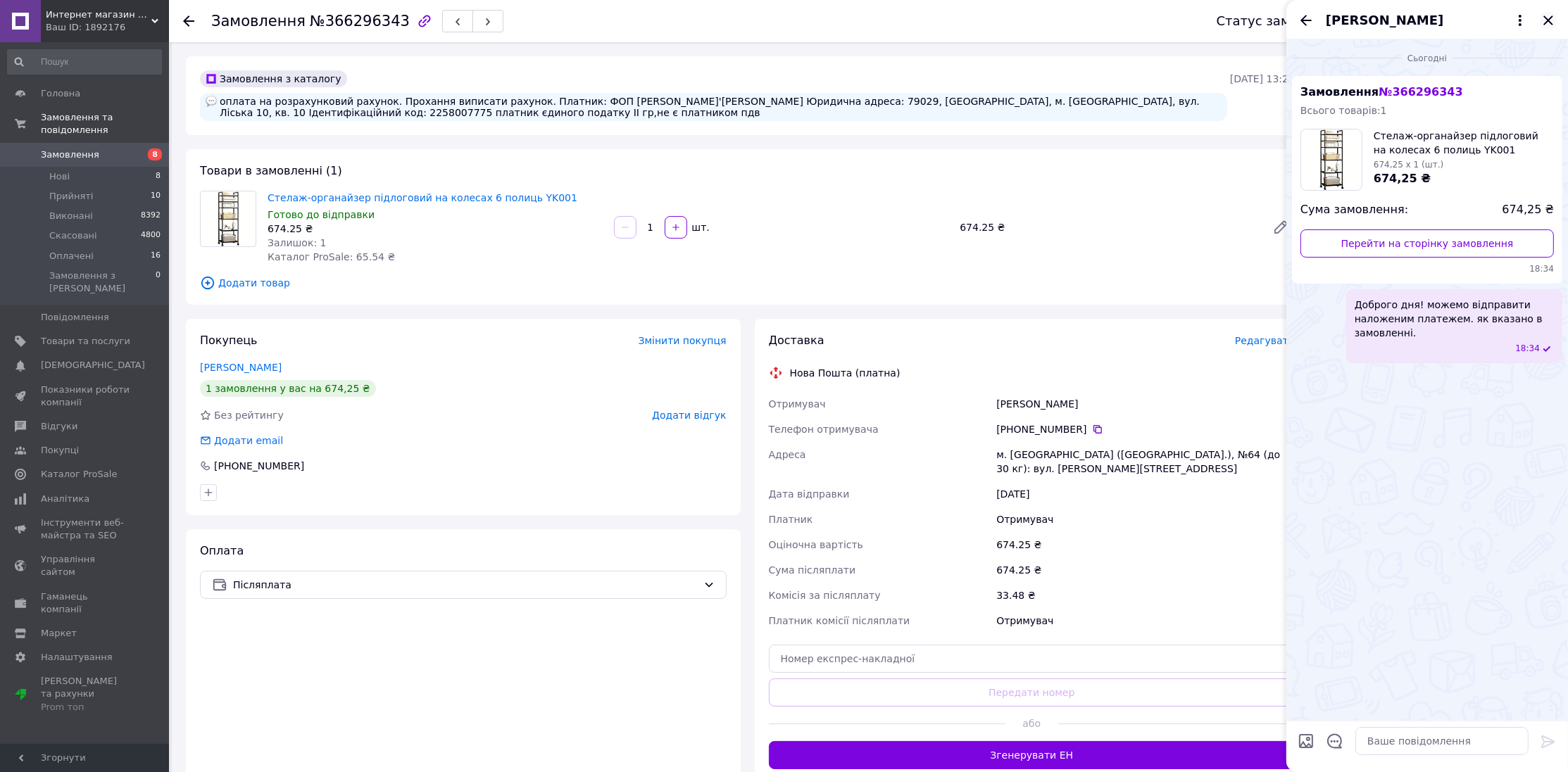
click at [1551, 13] on icon "Закрити" at bounding box center [1548, 20] width 17 height 17
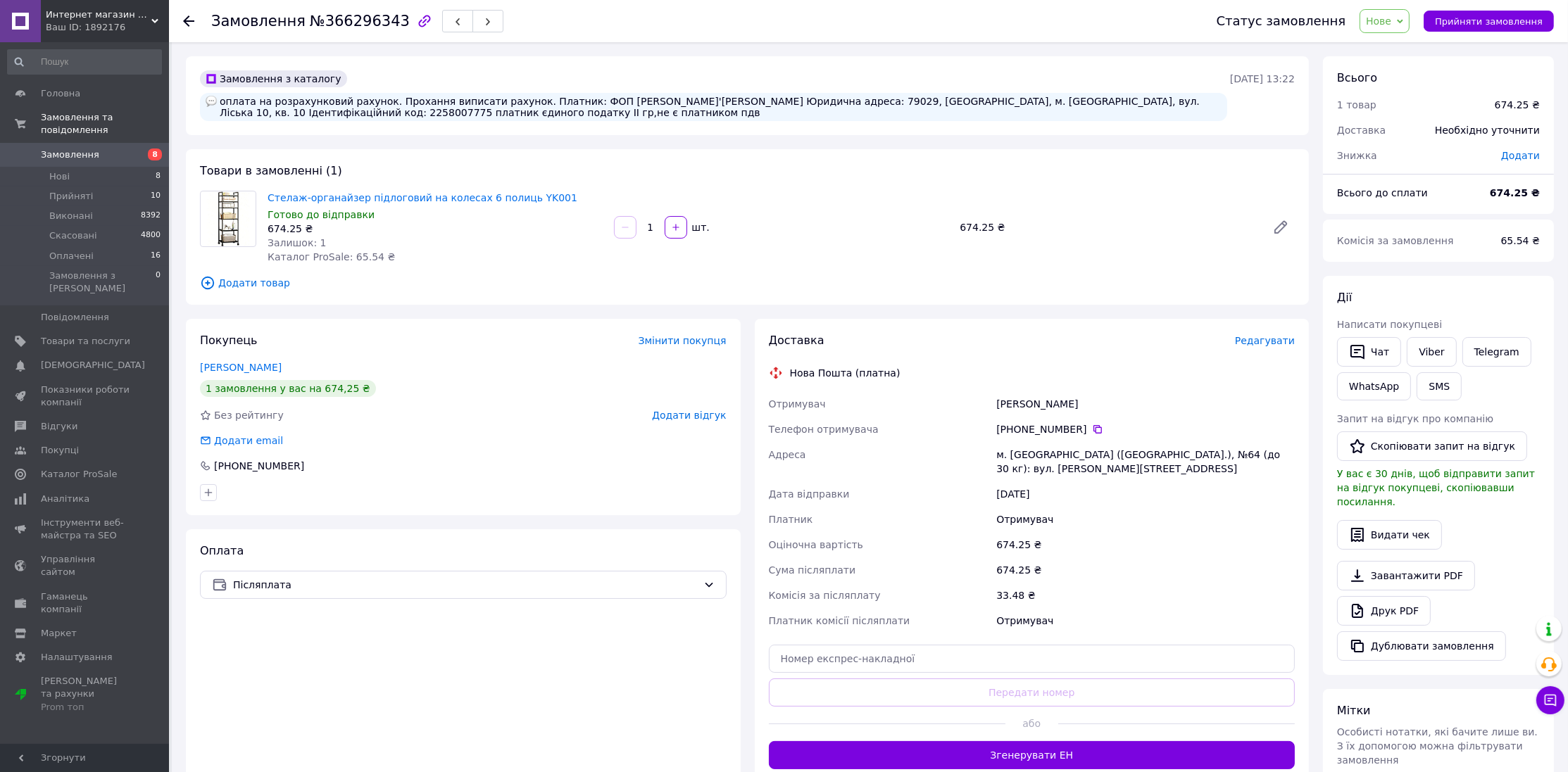
click at [96, 148] on span "Замовлення" at bounding box center [85, 154] width 89 height 12
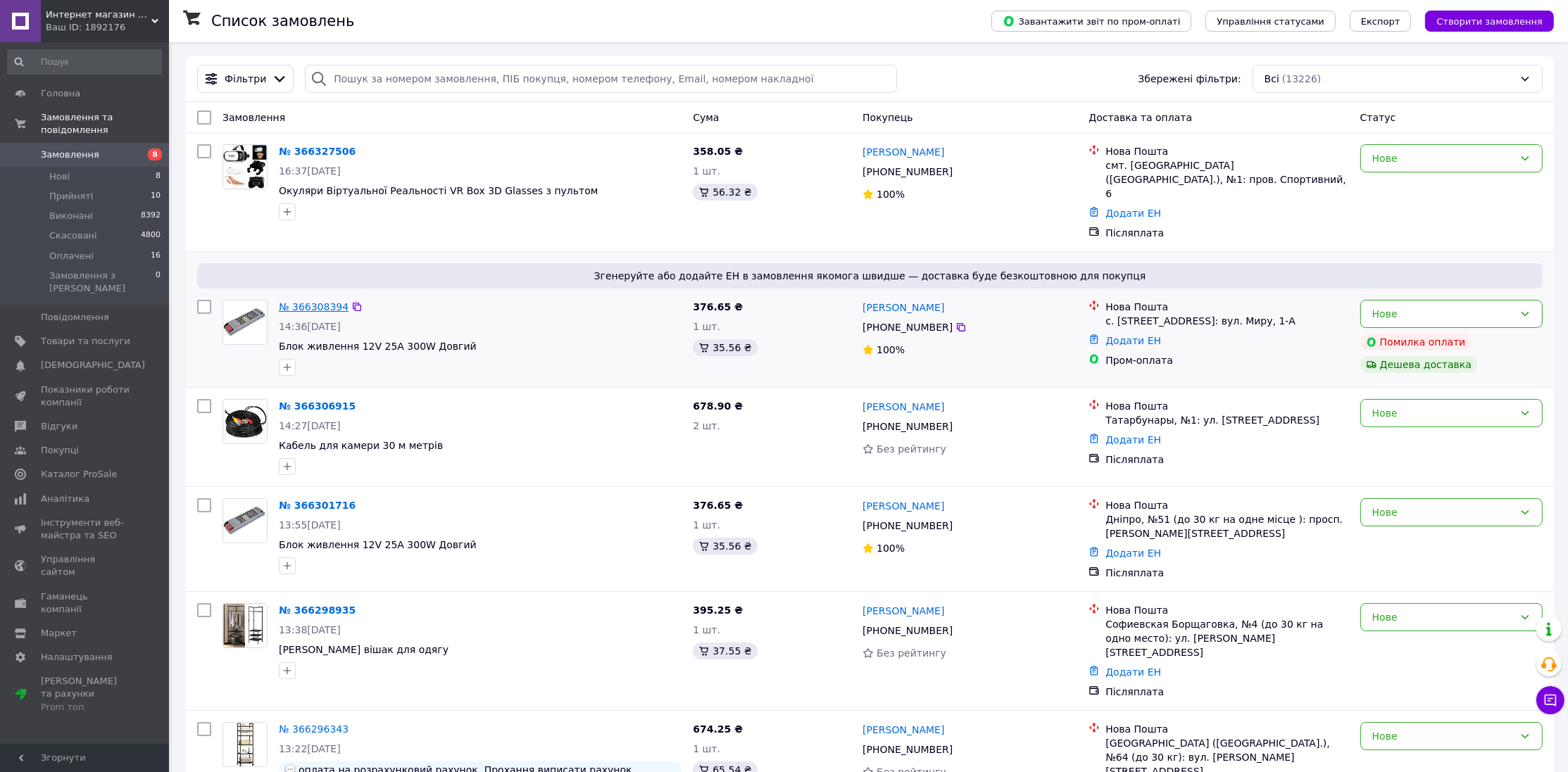
click at [314, 301] on link "№ 366308394" at bounding box center [313, 306] width 70 height 11
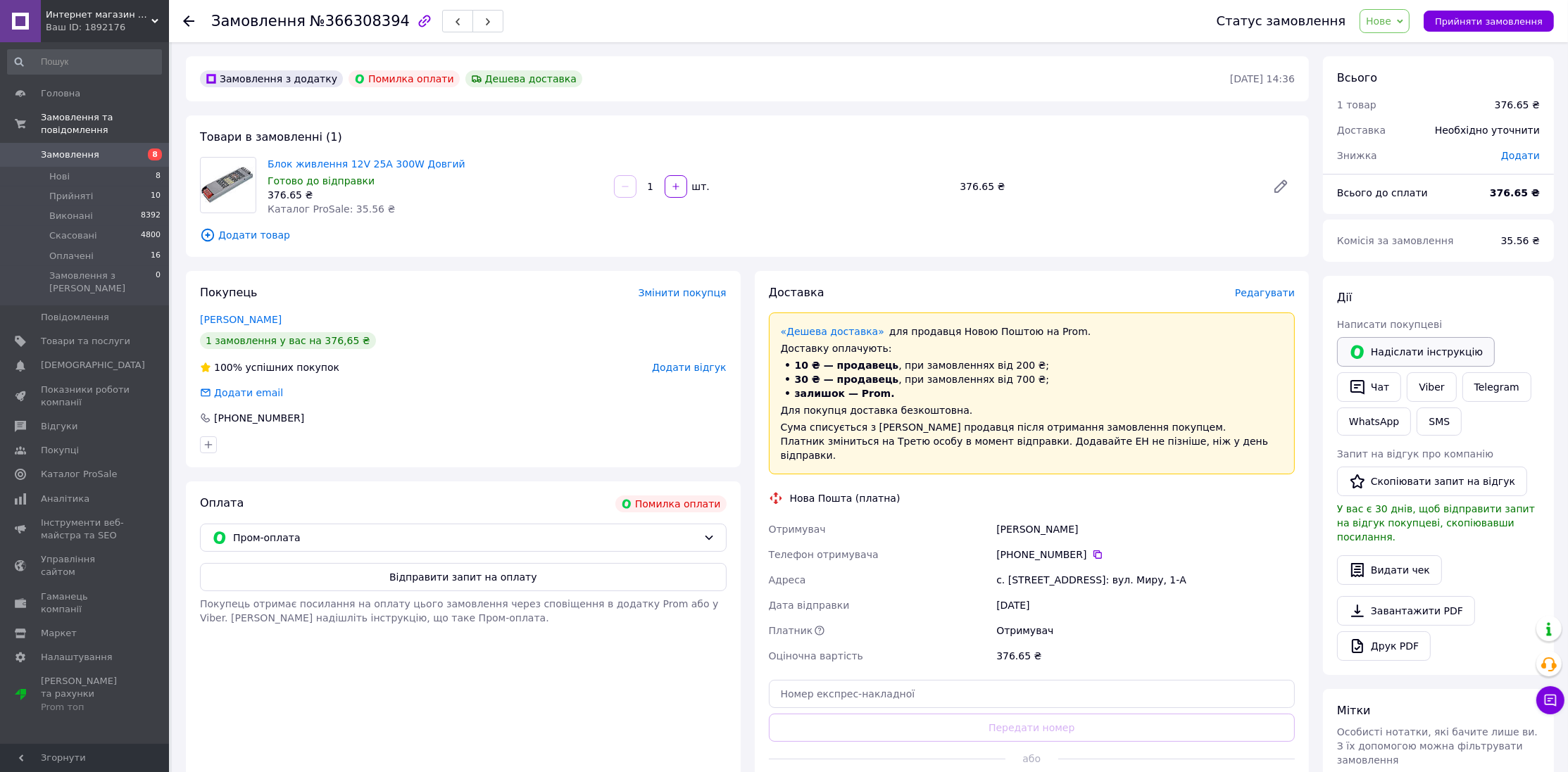
click at [1414, 345] on button "Надіслати інструкцію" at bounding box center [1415, 352] width 158 height 30
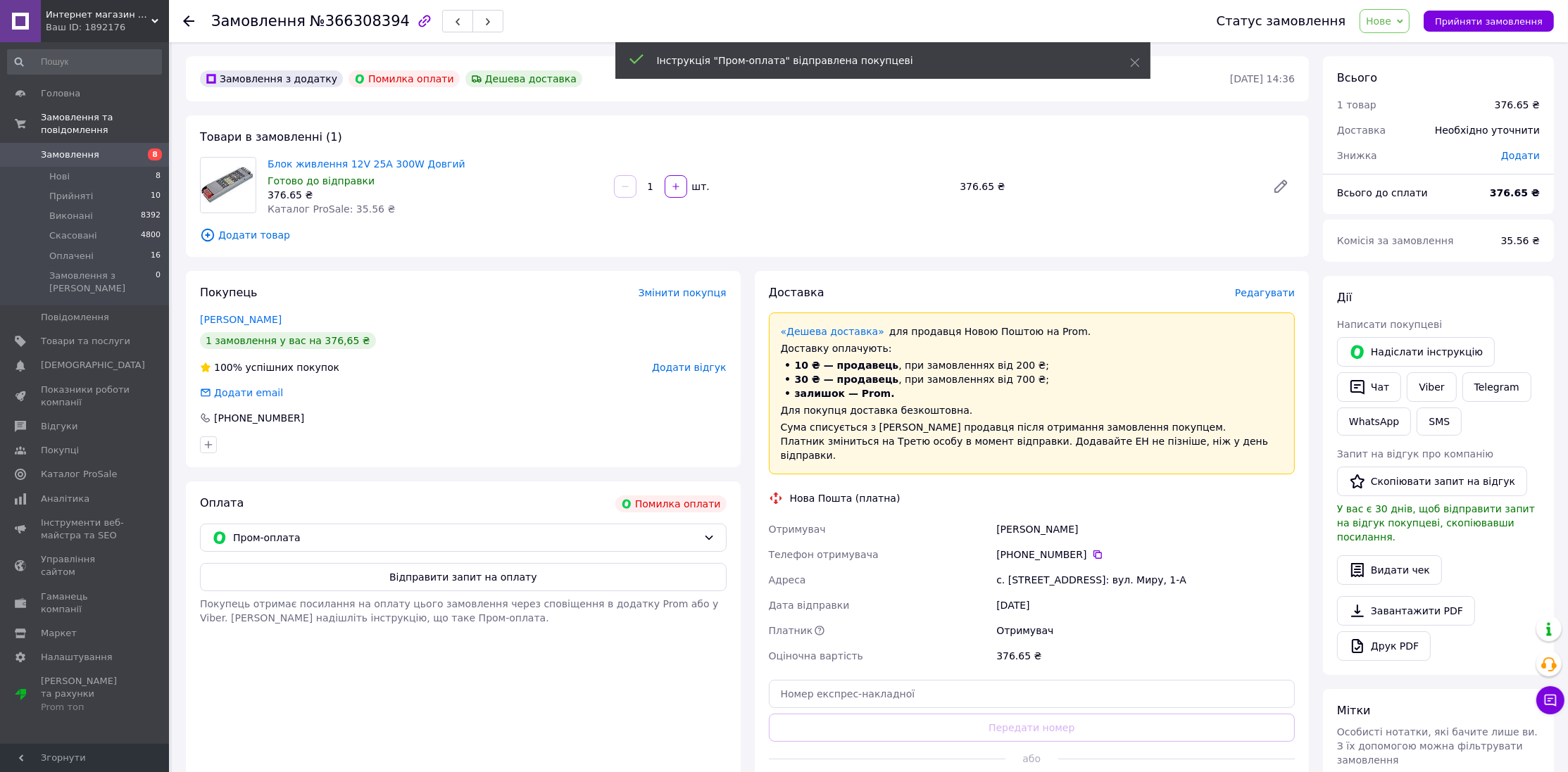
click at [130, 148] on span "Замовлення" at bounding box center [85, 154] width 89 height 12
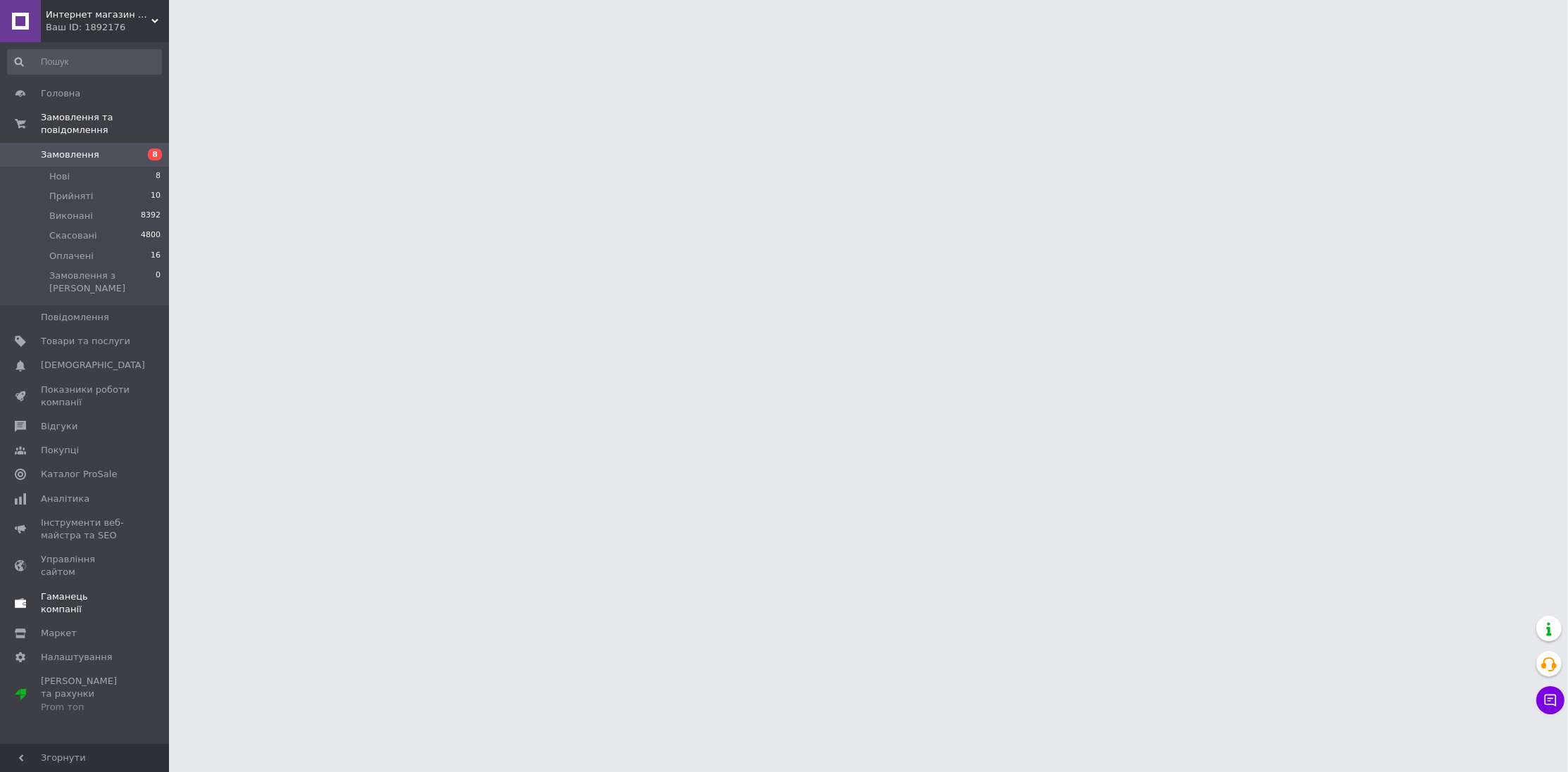
click at [86, 590] on span "Гаманець компанії" at bounding box center [85, 603] width 89 height 26
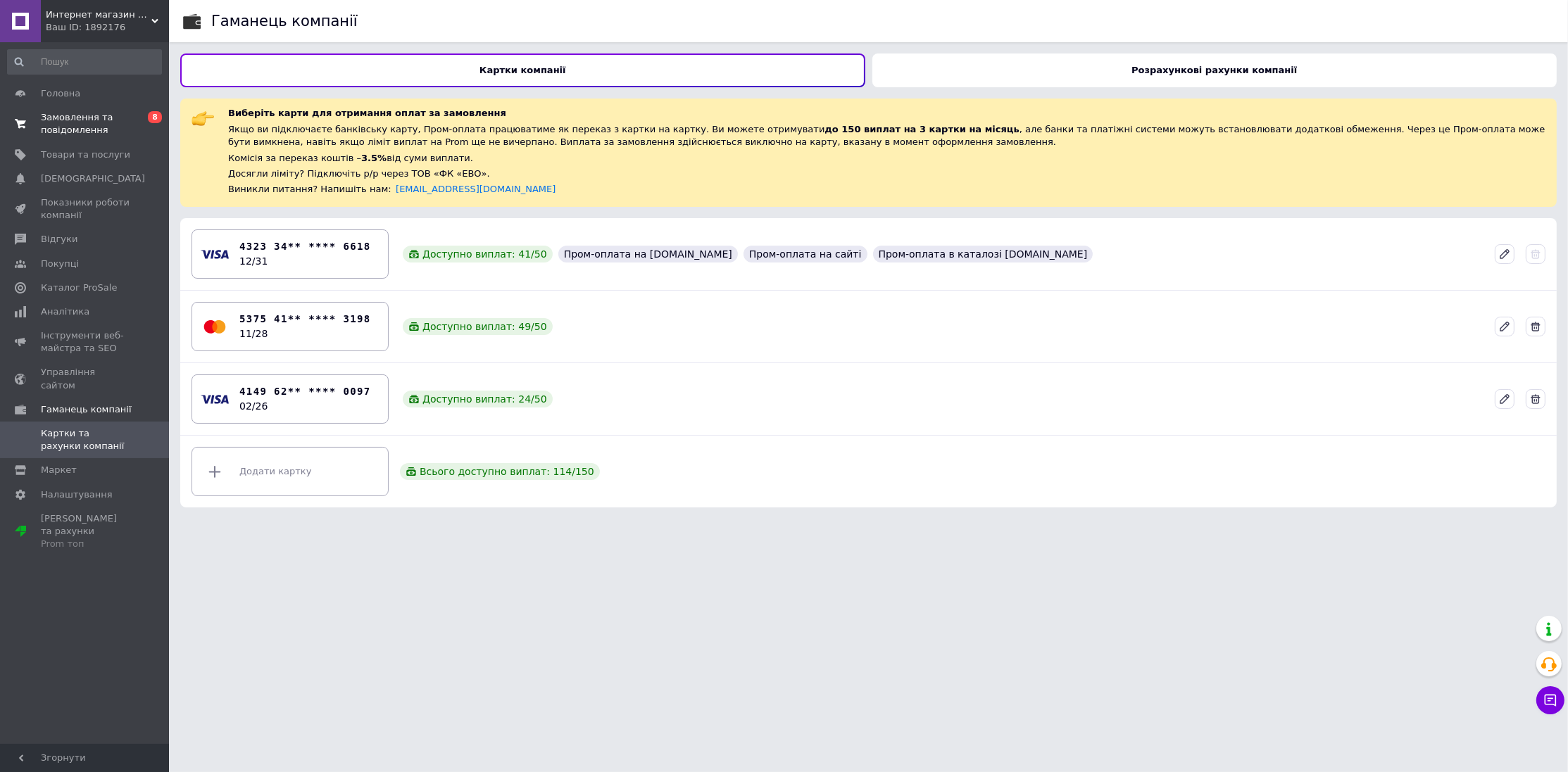
click at [64, 125] on span "Замовлення та повідомлення" at bounding box center [85, 124] width 89 height 26
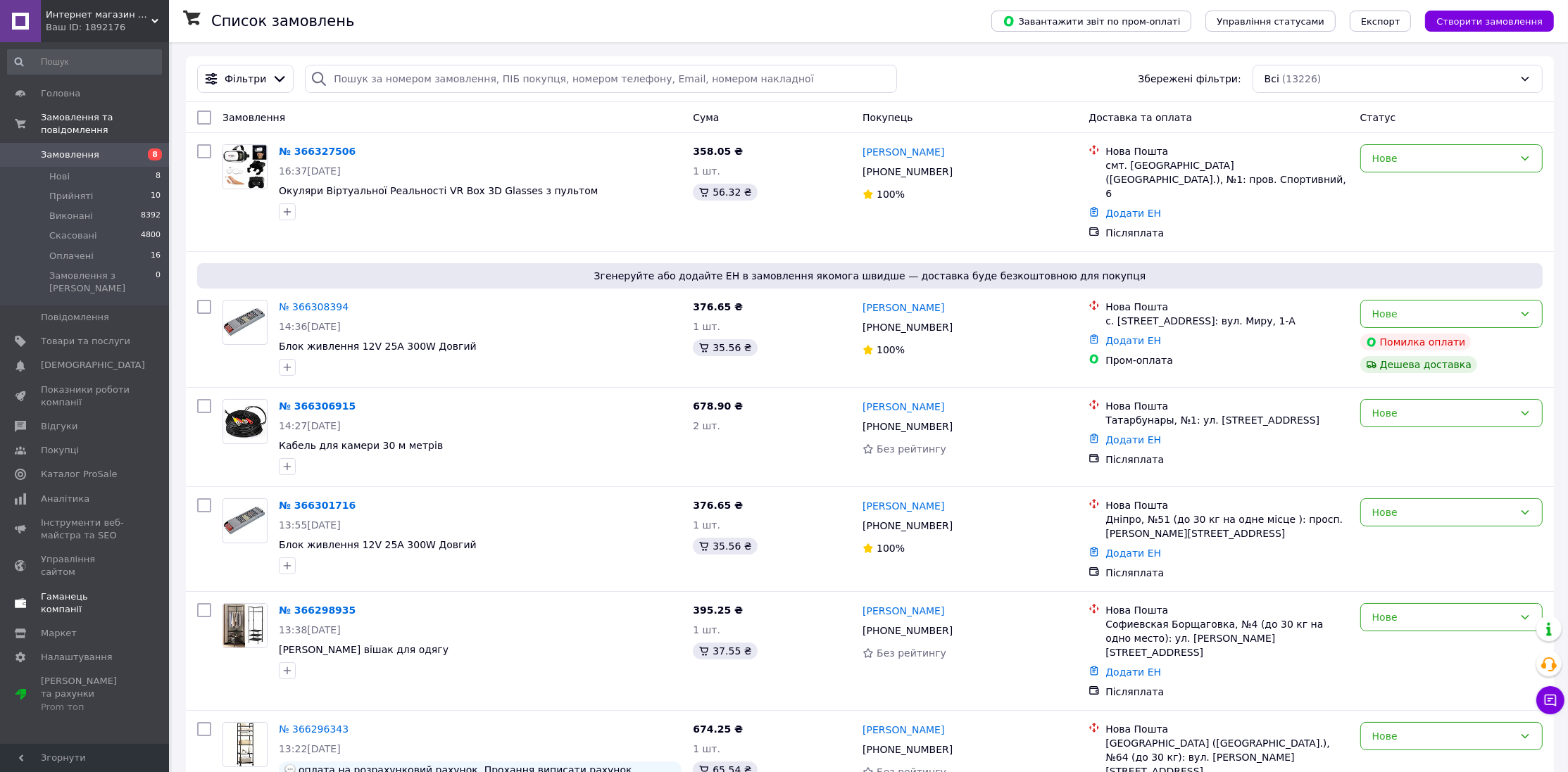
click at [96, 585] on link "Гаманець компанії" at bounding box center [84, 603] width 169 height 36
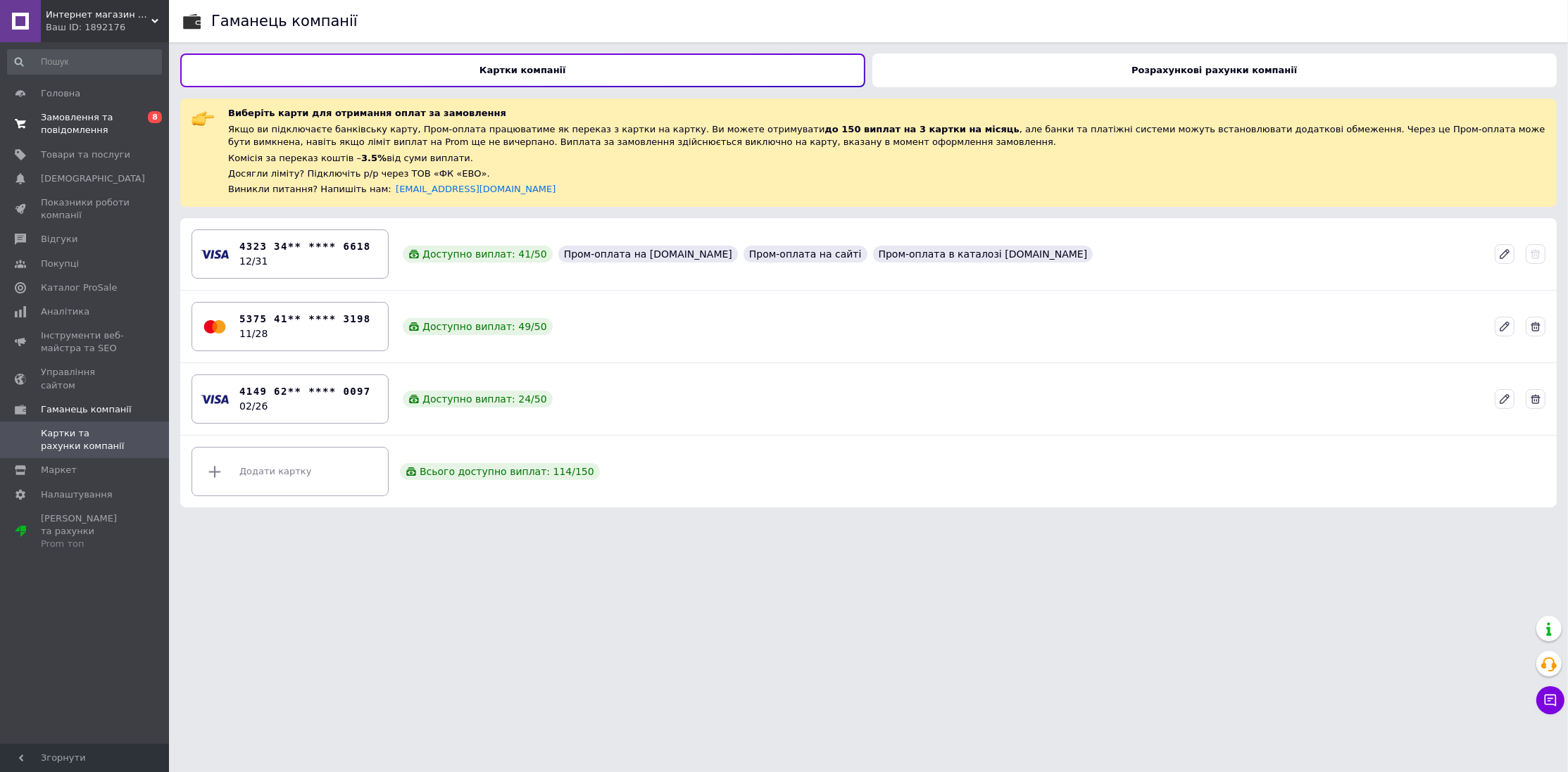
click at [63, 125] on span "Замовлення та повідомлення" at bounding box center [85, 124] width 89 height 26
